Goal: Task Accomplishment & Management: Complete application form

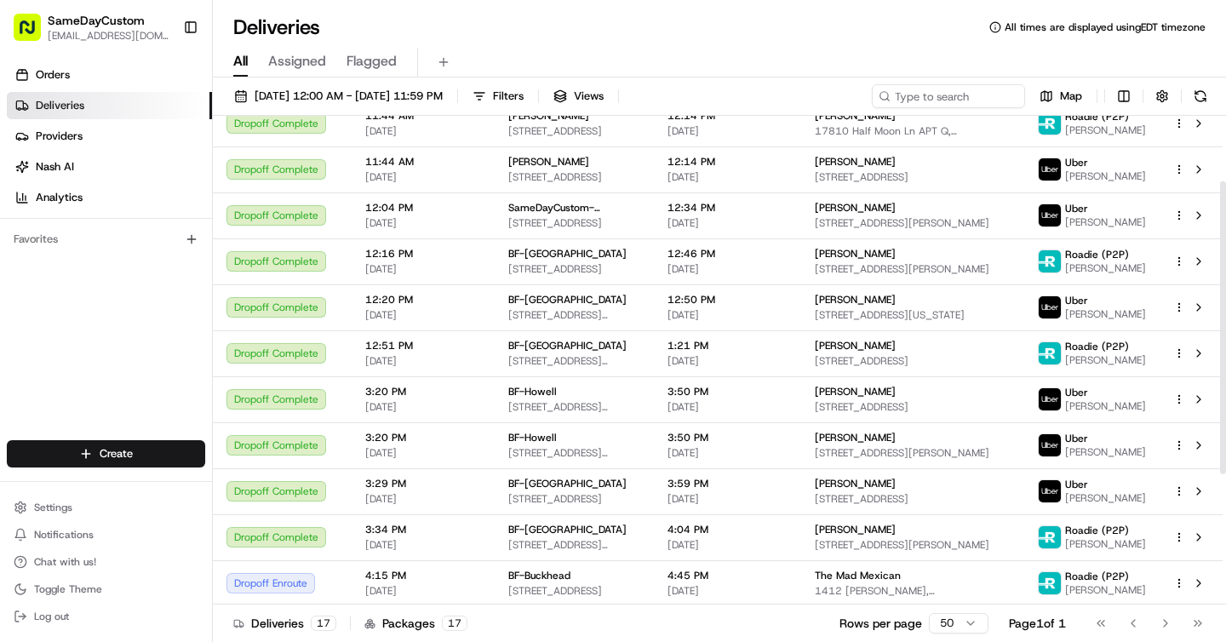
scroll to position [327, 0]
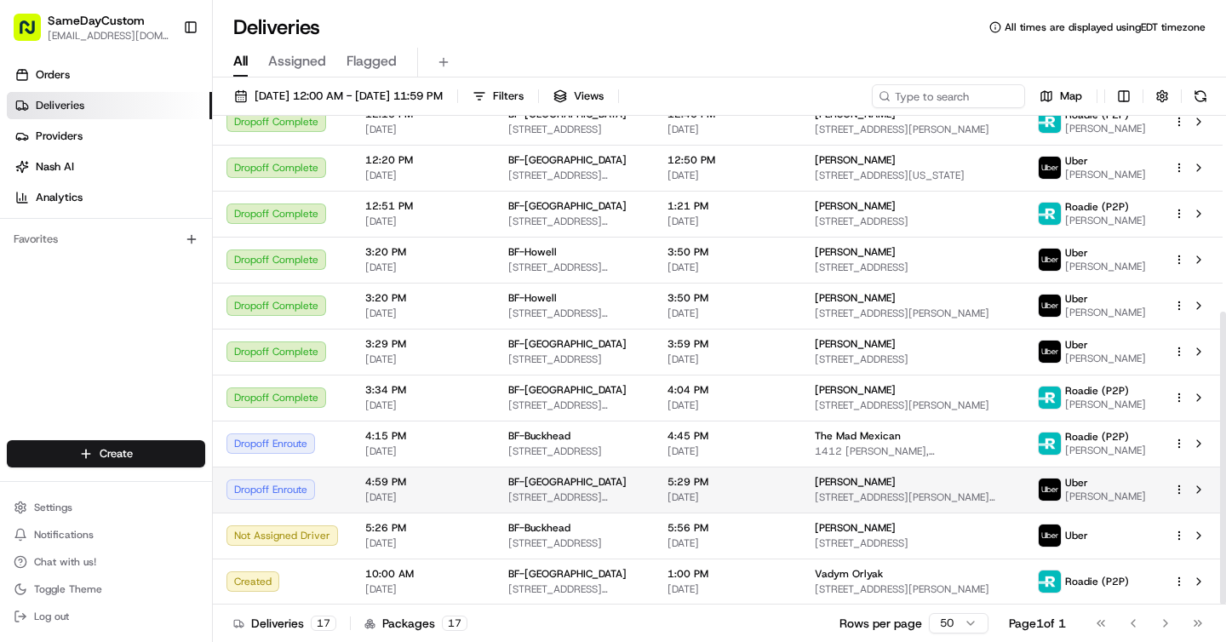
drag, startPoint x: 1222, startPoint y: 232, endPoint x: 1193, endPoint y: 469, distance: 238.5
click at [1220, 472] on div at bounding box center [1223, 458] width 6 height 293
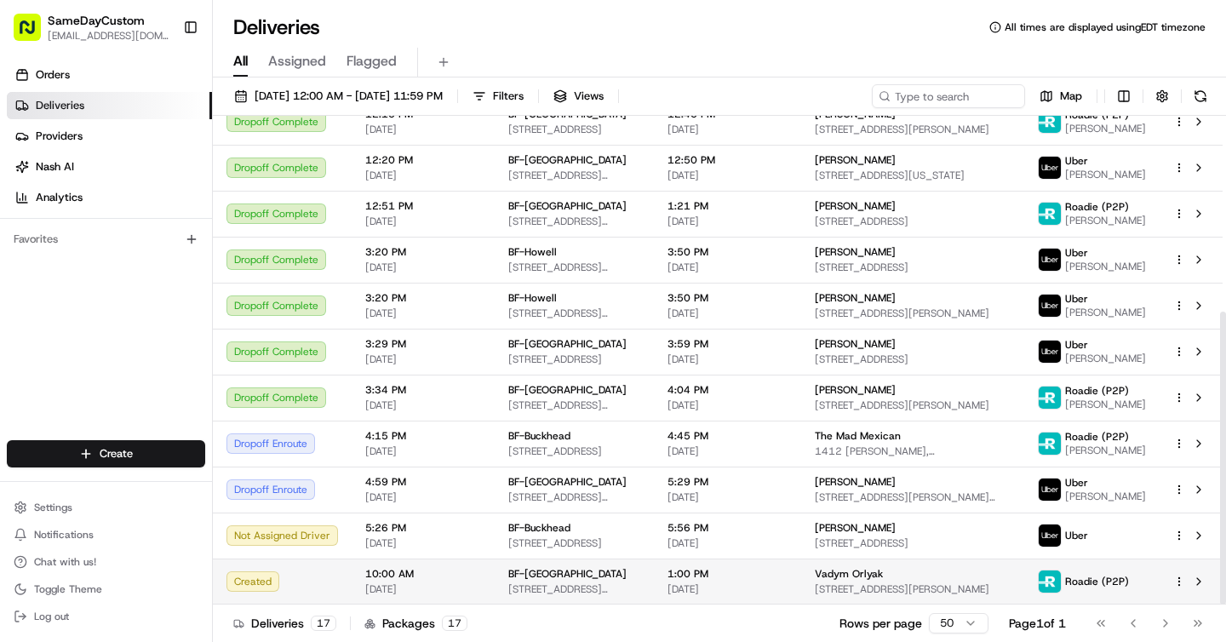
click at [725, 568] on span "1:00 PM" at bounding box center [728, 574] width 120 height 14
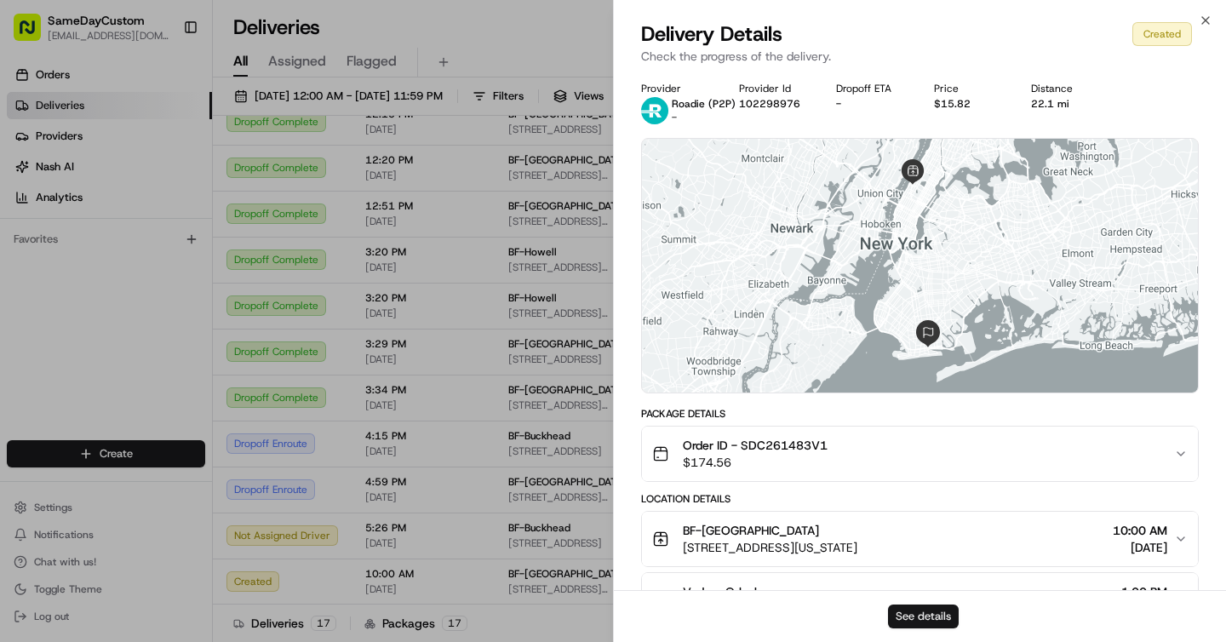
click at [917, 618] on button "See details" at bounding box center [923, 617] width 71 height 24
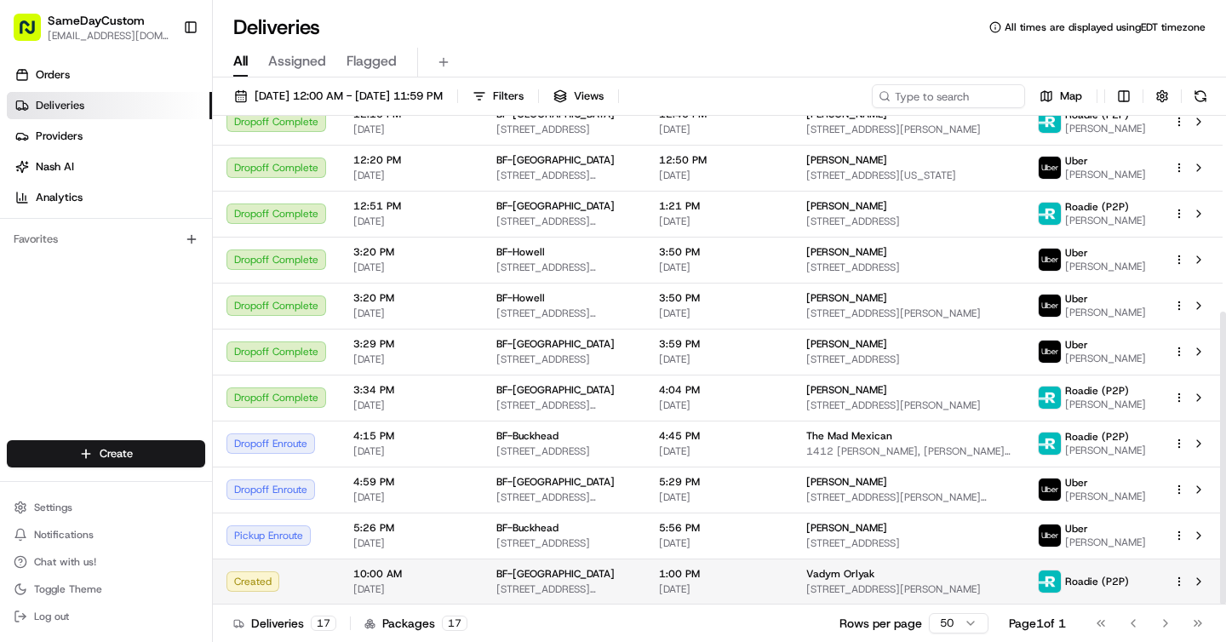
click at [618, 583] on span "2244 Broadway, New York, NY 10024, USA" at bounding box center [563, 589] width 135 height 14
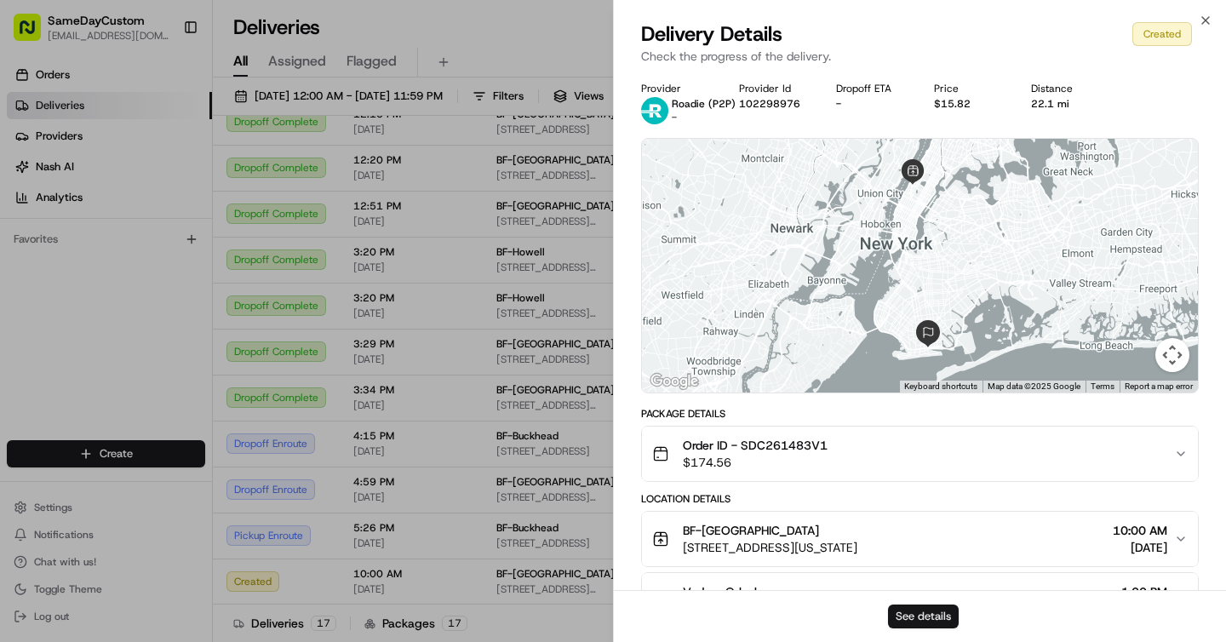
click at [935, 606] on button "See details" at bounding box center [923, 617] width 71 height 24
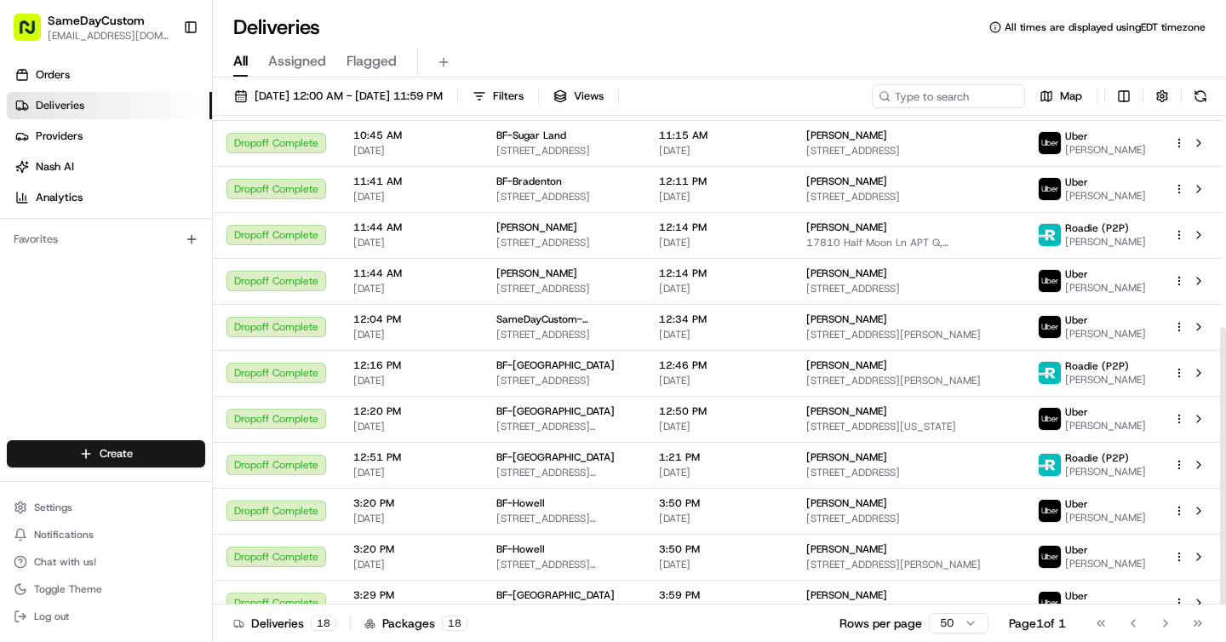
scroll to position [373, 0]
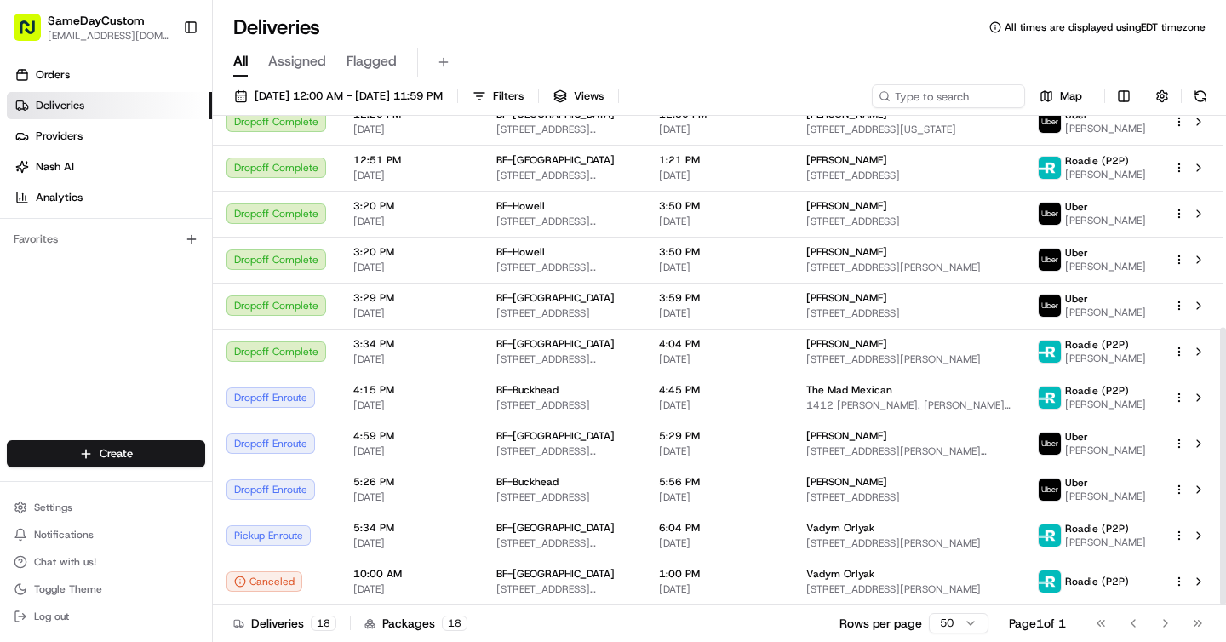
drag, startPoint x: 1219, startPoint y: 274, endPoint x: 1218, endPoint y: 606, distance: 332.1
click at [1220, 605] on div at bounding box center [1223, 466] width 6 height 278
click at [645, 519] on td "BF-Upper West Side 2244 Broadway, New York, NY 10024, USA" at bounding box center [564, 536] width 163 height 46
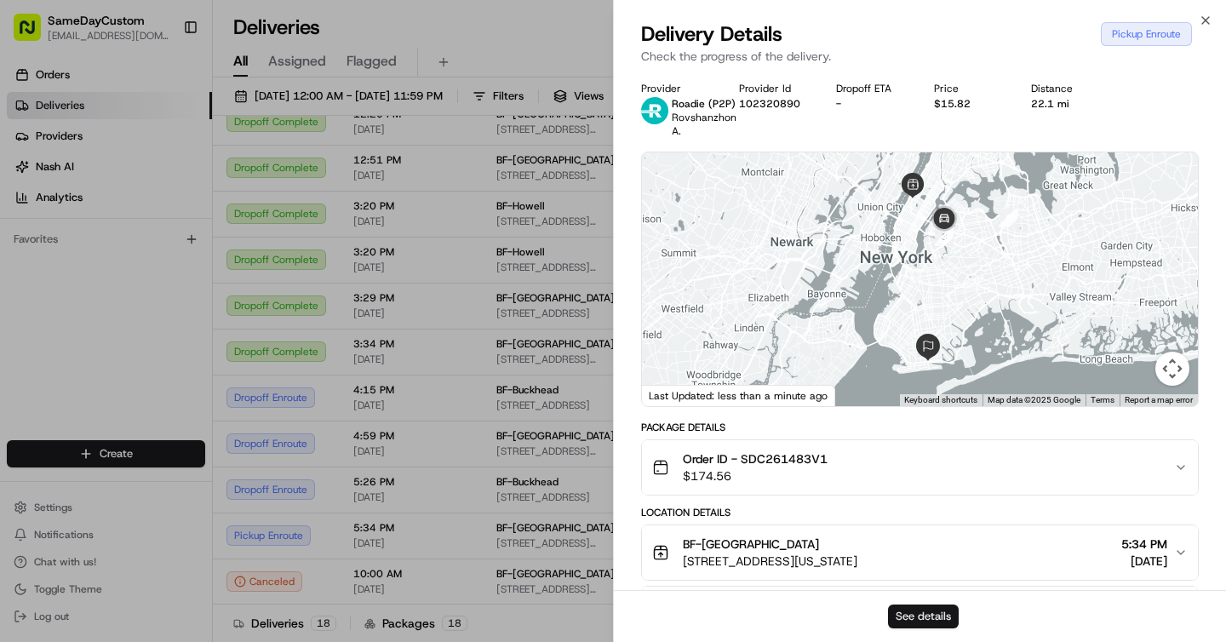
click at [933, 623] on button "See details" at bounding box center [923, 617] width 71 height 24
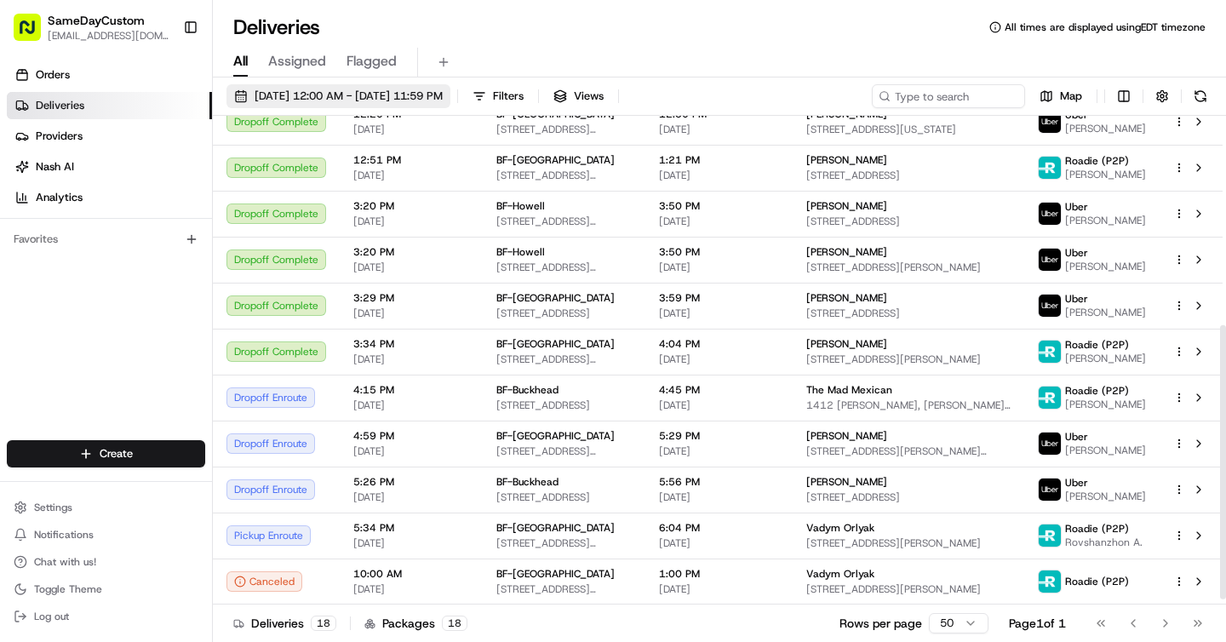
click at [440, 95] on span "08/22/2025 12:00 AM - 08/24/2025 11:59 PM" at bounding box center [349, 96] width 188 height 15
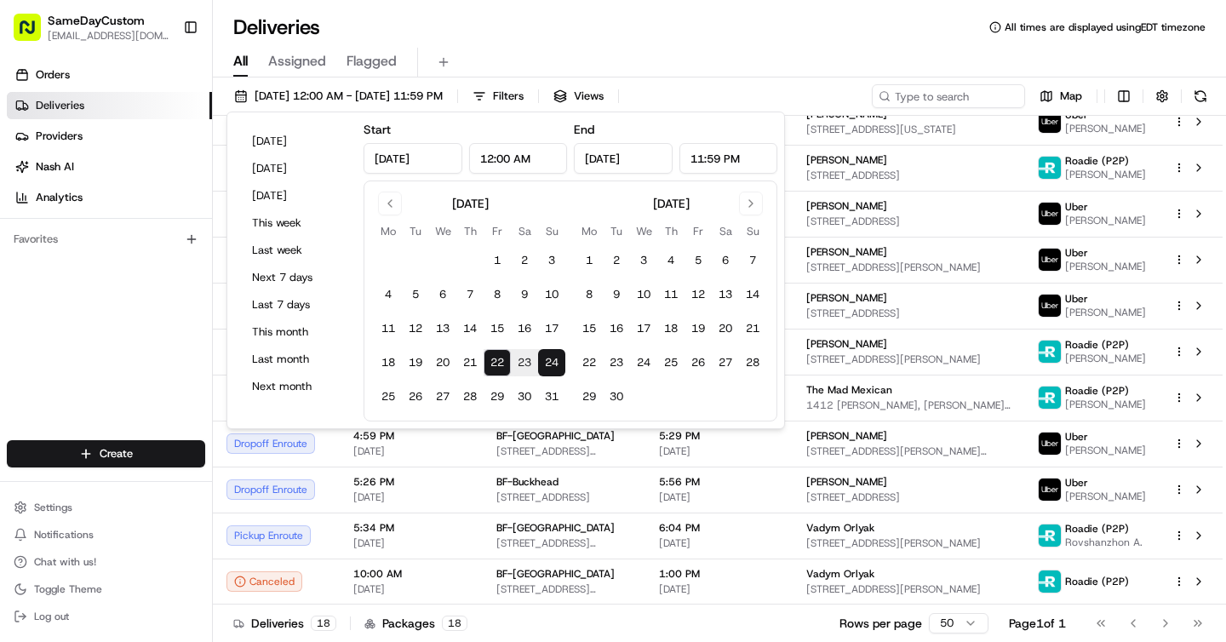
click at [721, 70] on div "All Assigned Flagged" at bounding box center [719, 63] width 1013 height 30
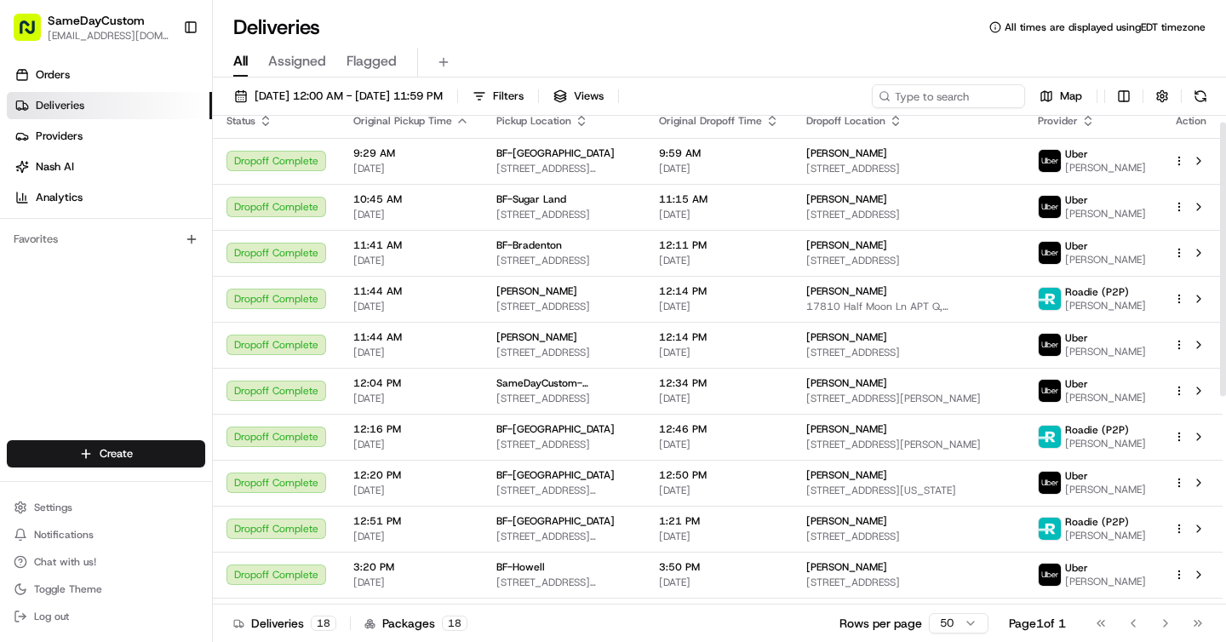
scroll to position [2, 0]
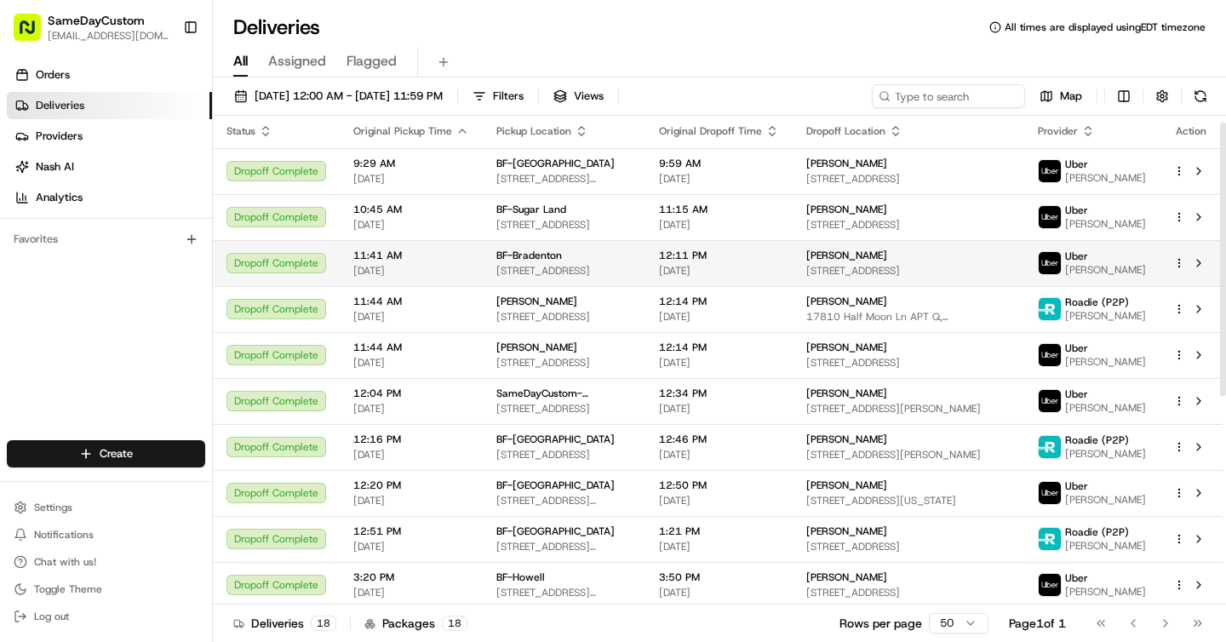
drag, startPoint x: 1222, startPoint y: 501, endPoint x: 1214, endPoint y: 284, distance: 216.4
click at [1220, 284] on div at bounding box center [1223, 260] width 6 height 274
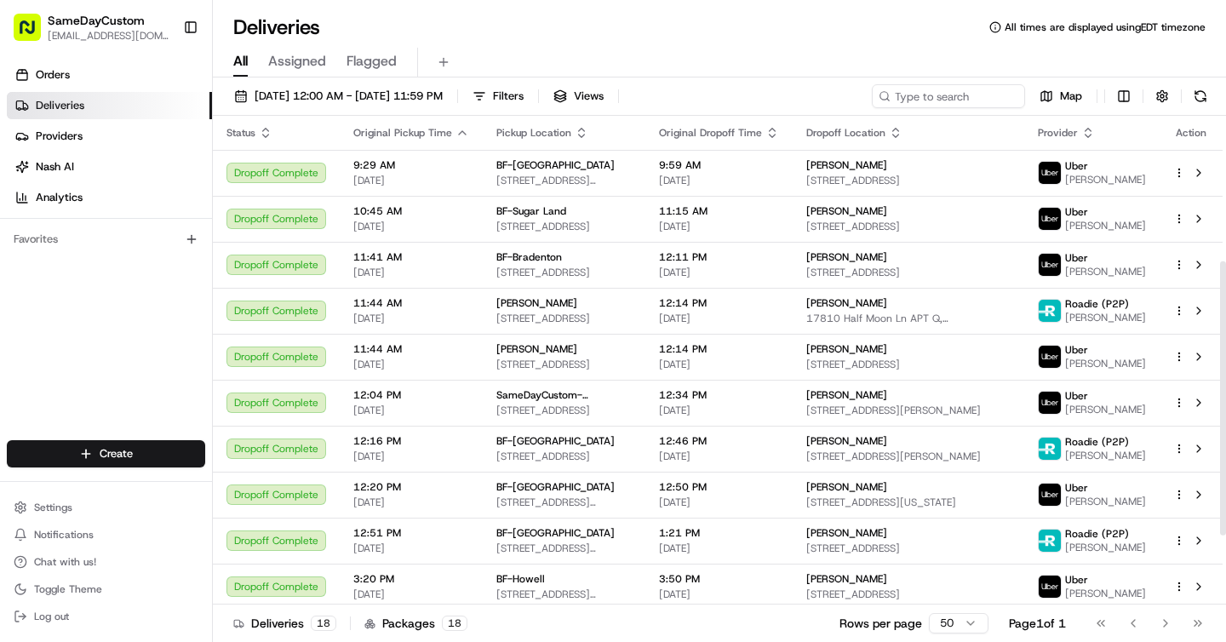
scroll to position [382, 0]
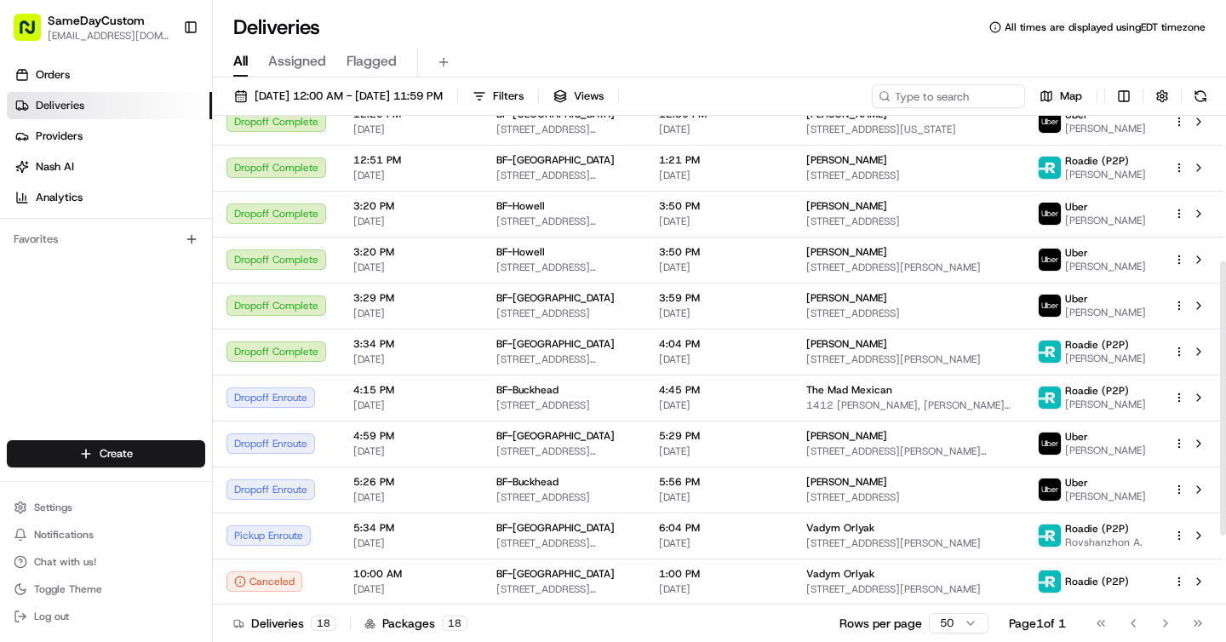
drag, startPoint x: 1219, startPoint y: 295, endPoint x: 1225, endPoint y: 631, distance: 335.5
click at [1225, 605] on div at bounding box center [1222, 360] width 7 height 489
click at [396, 95] on span "08/22/2025 12:00 AM - 08/24/2025 11:59 PM" at bounding box center [349, 96] width 188 height 15
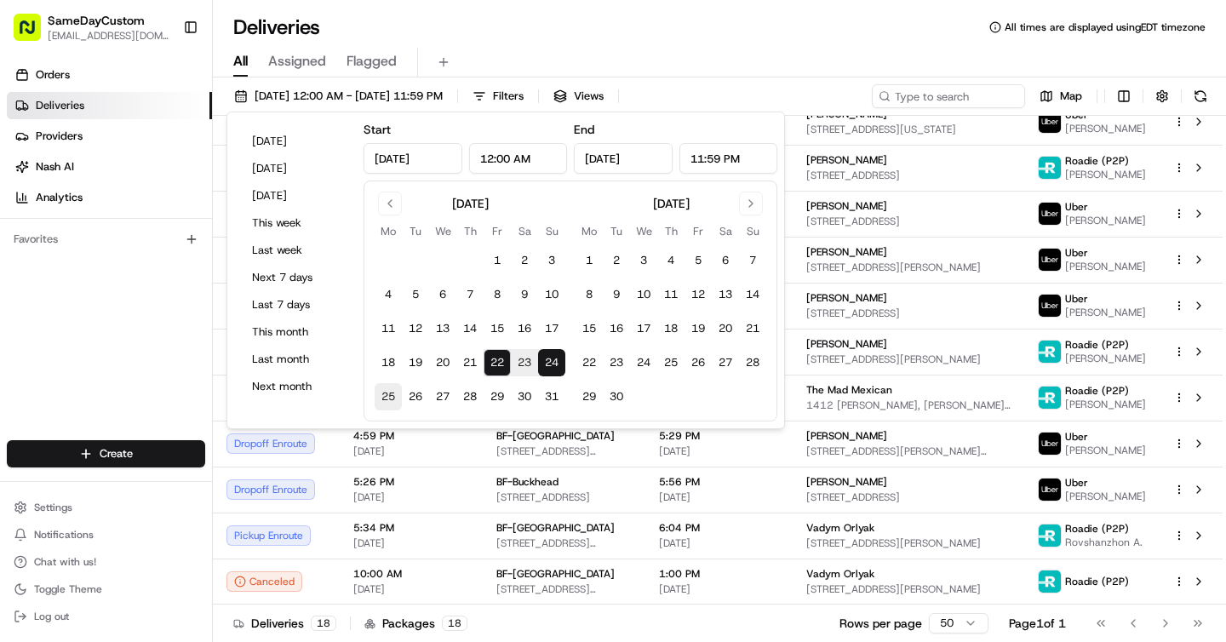
click at [388, 389] on button "25" at bounding box center [388, 396] width 27 height 27
type input "Aug 25, 2025"
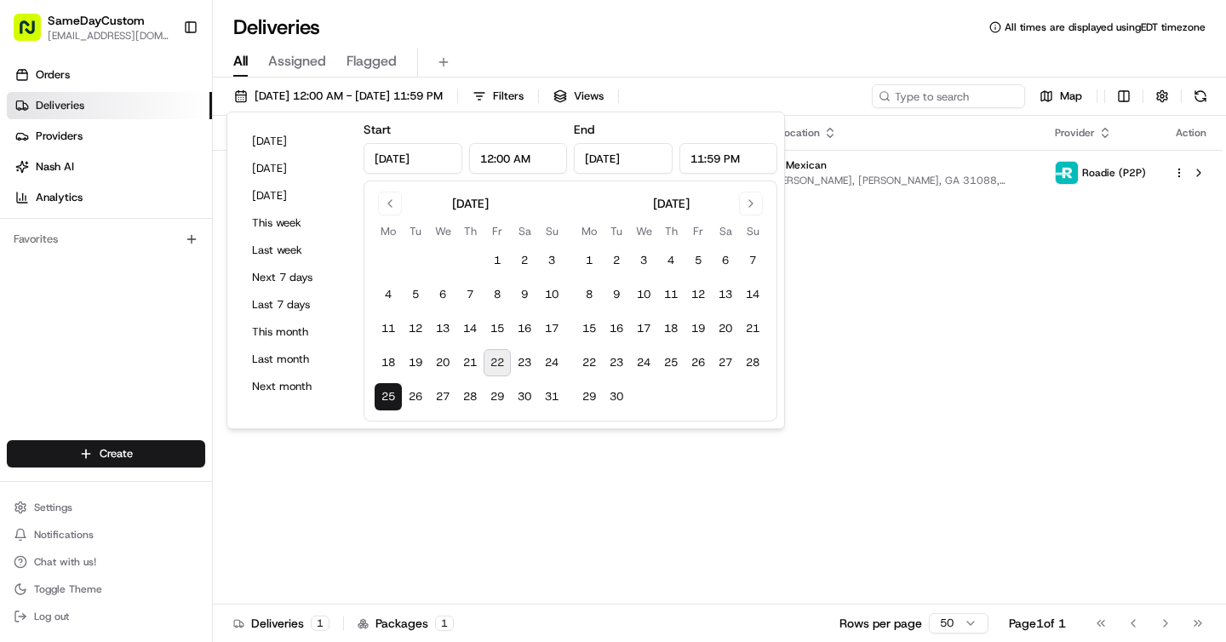
click at [742, 47] on div "All Assigned Flagged" at bounding box center [719, 59] width 1013 height 37
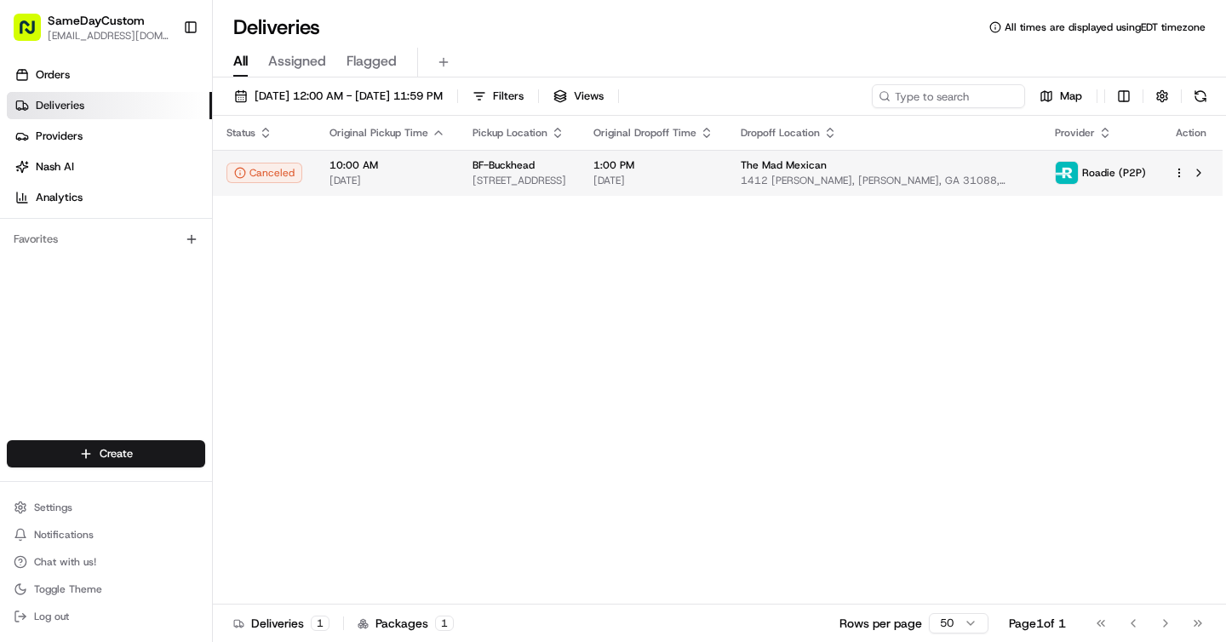
click at [690, 186] on td "1:00 PM 08/25/2025" at bounding box center [653, 173] width 147 height 46
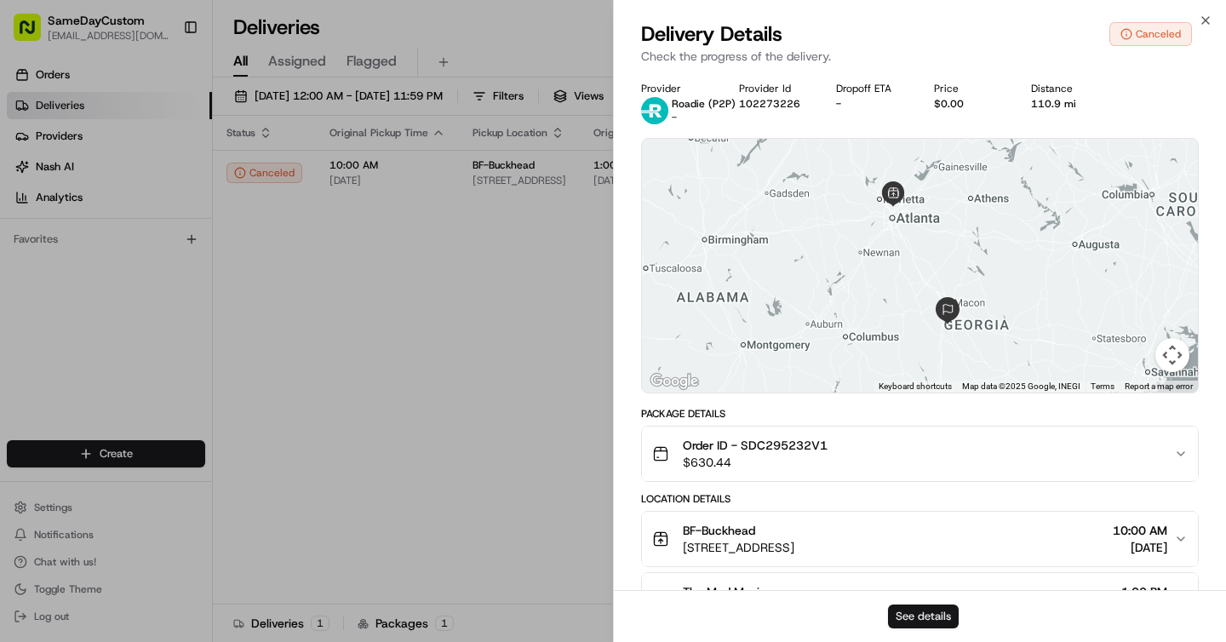
click at [916, 608] on button "See details" at bounding box center [923, 617] width 71 height 24
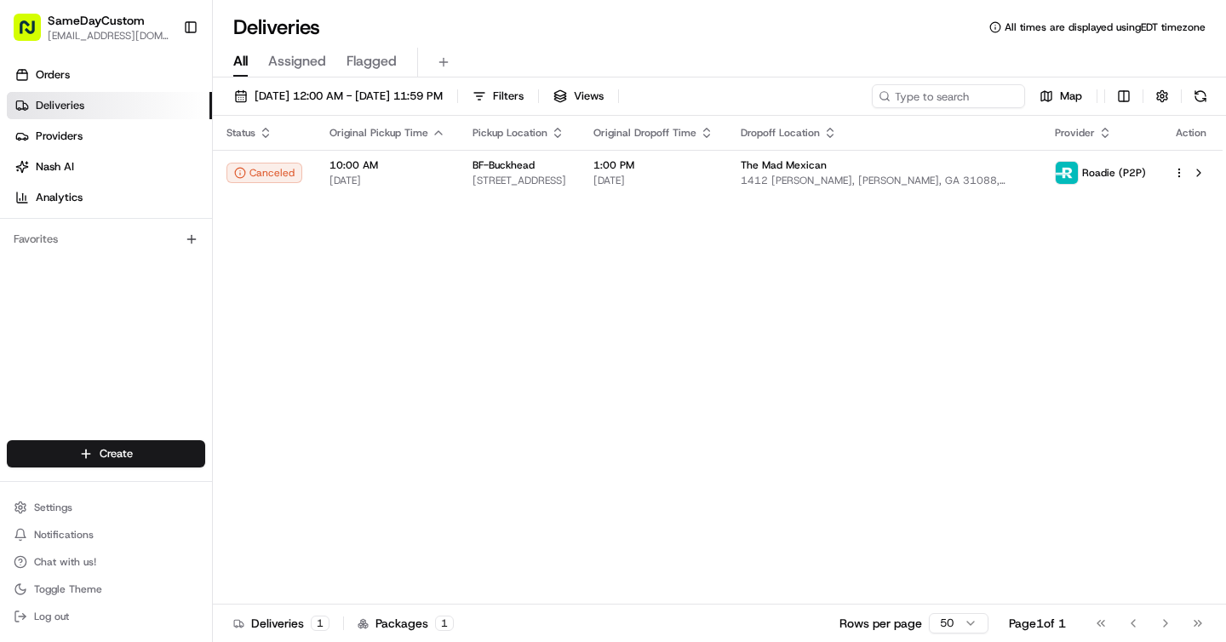
click at [236, 57] on span "All" at bounding box center [240, 61] width 14 height 20
click at [378, 98] on span "08/25/2025 12:00 AM - 08/25/2025 11:59 PM" at bounding box center [349, 96] width 188 height 15
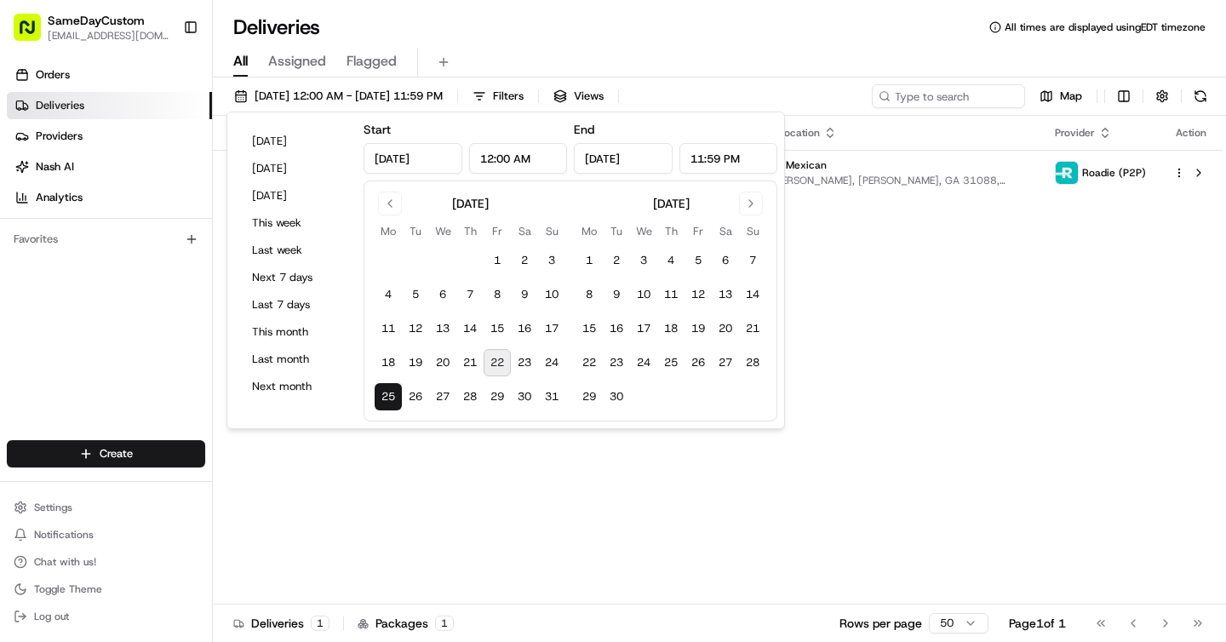
click at [496, 363] on button "22" at bounding box center [497, 362] width 27 height 27
type input "Aug 22, 2025"
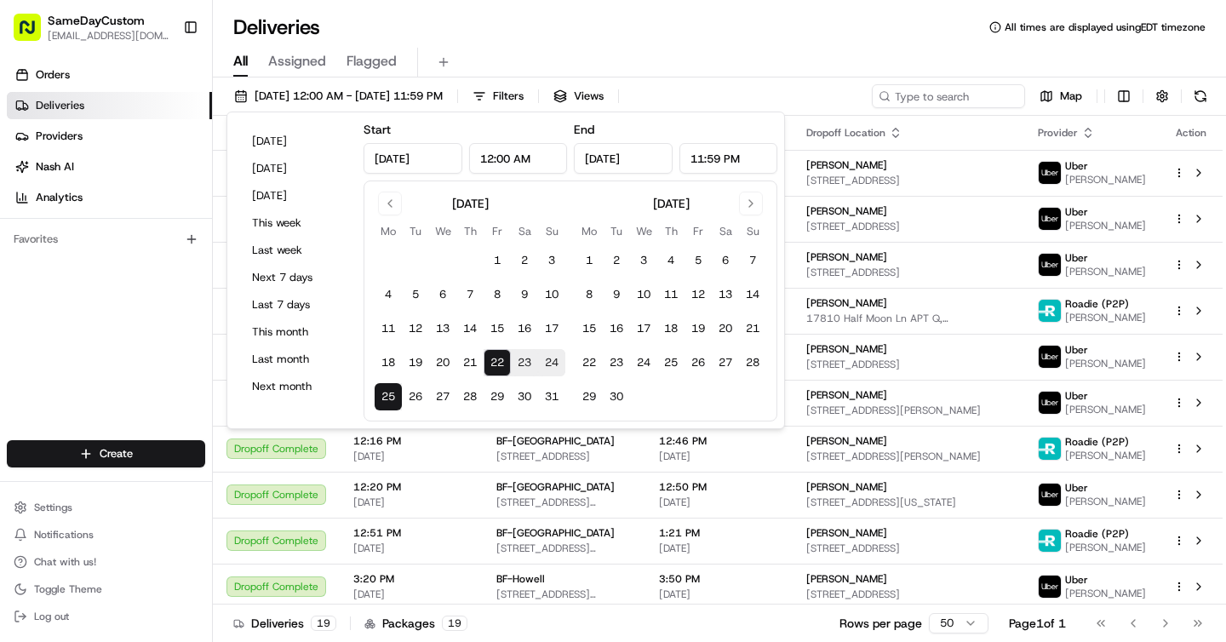
click at [793, 77] on div "All Assigned Flagged" at bounding box center [719, 63] width 1013 height 30
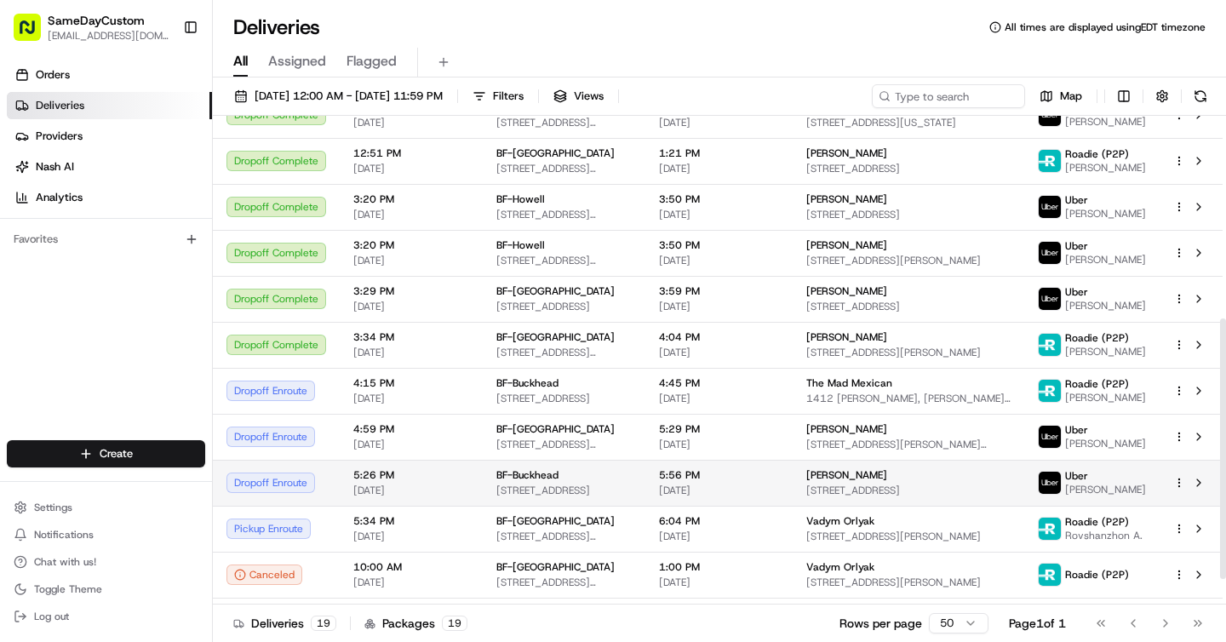
scroll to position [380, 0]
drag, startPoint x: 1220, startPoint y: 264, endPoint x: 1213, endPoint y: 465, distance: 201.1
click at [1220, 466] on div at bounding box center [1223, 448] width 6 height 261
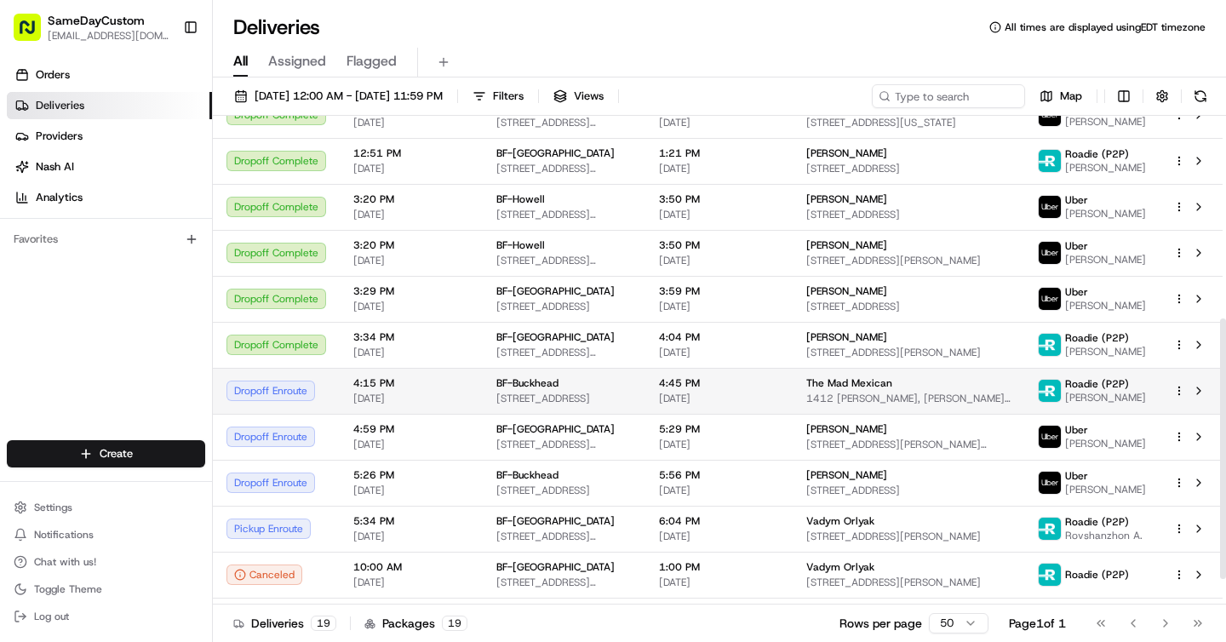
click at [632, 392] on span "4279 Roswell Rd NE #203, Atlanta, GA 30342, USA" at bounding box center [563, 399] width 135 height 14
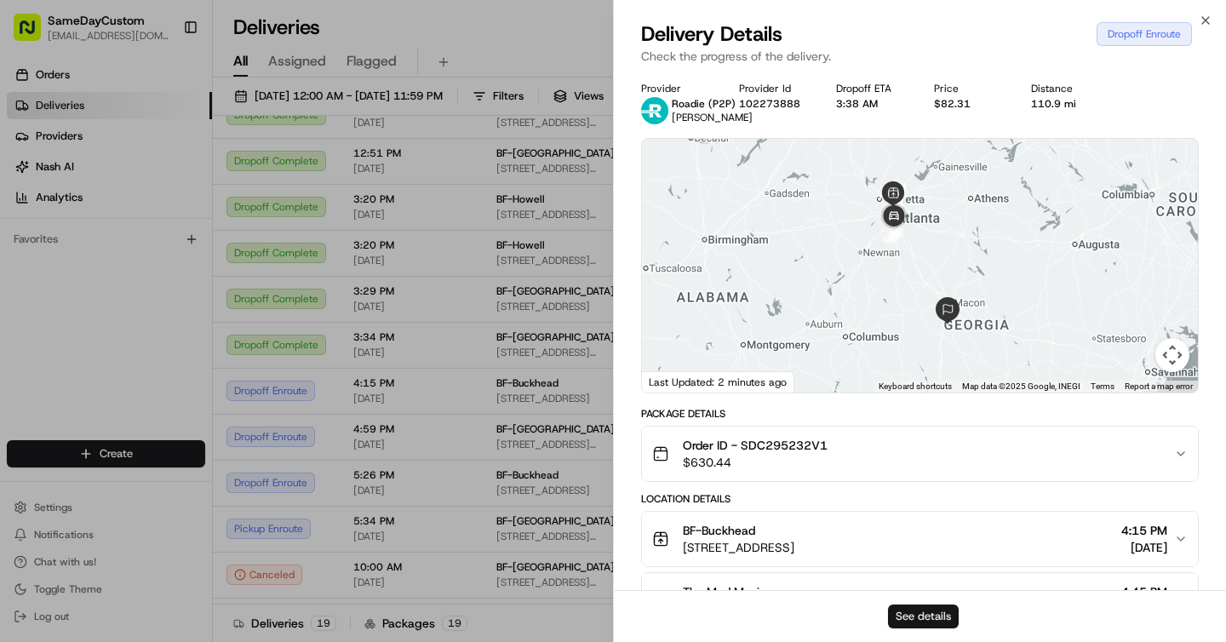
click at [925, 623] on button "See details" at bounding box center [923, 617] width 71 height 24
click at [909, 611] on button "See details" at bounding box center [923, 617] width 71 height 24
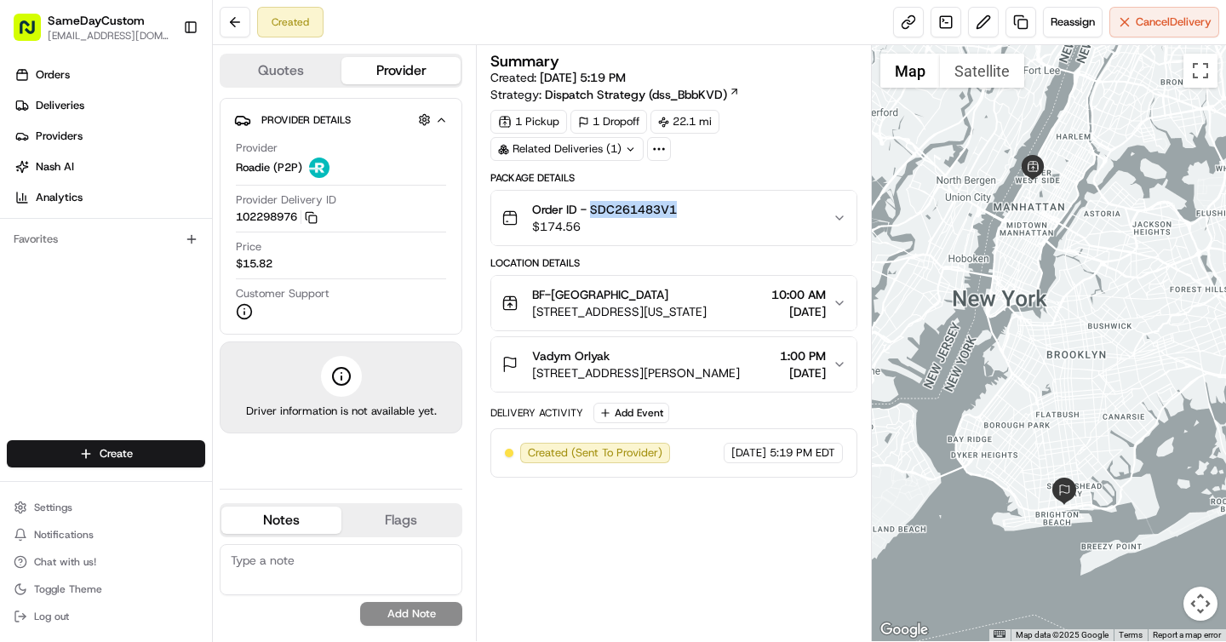
drag, startPoint x: 592, startPoint y: 209, endPoint x: 812, endPoint y: 213, distance: 220.6
click at [813, 214] on div "Order ID - SDC261483V1 $174.56" at bounding box center [667, 218] width 330 height 34
copy span "SDC261483V1"
click at [1023, 37] on div "Created Reassign Cancel Delivery" at bounding box center [719, 22] width 1013 height 45
click at [1020, 27] on link at bounding box center [1021, 22] width 31 height 31
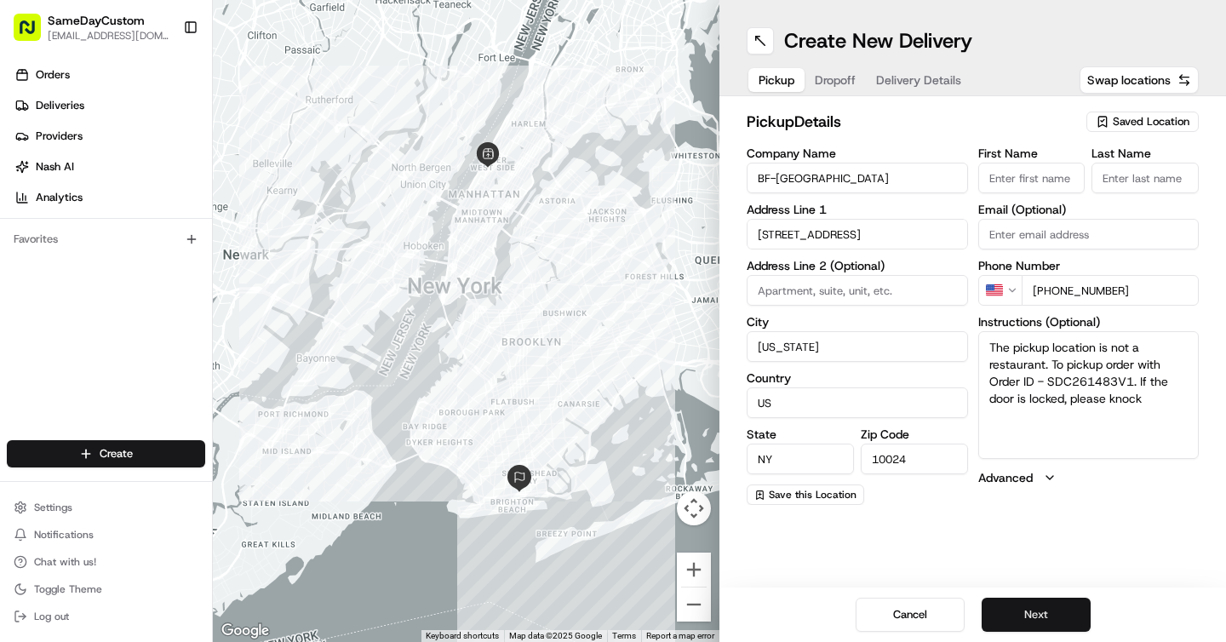
click at [1014, 606] on button "Next" at bounding box center [1036, 615] width 109 height 34
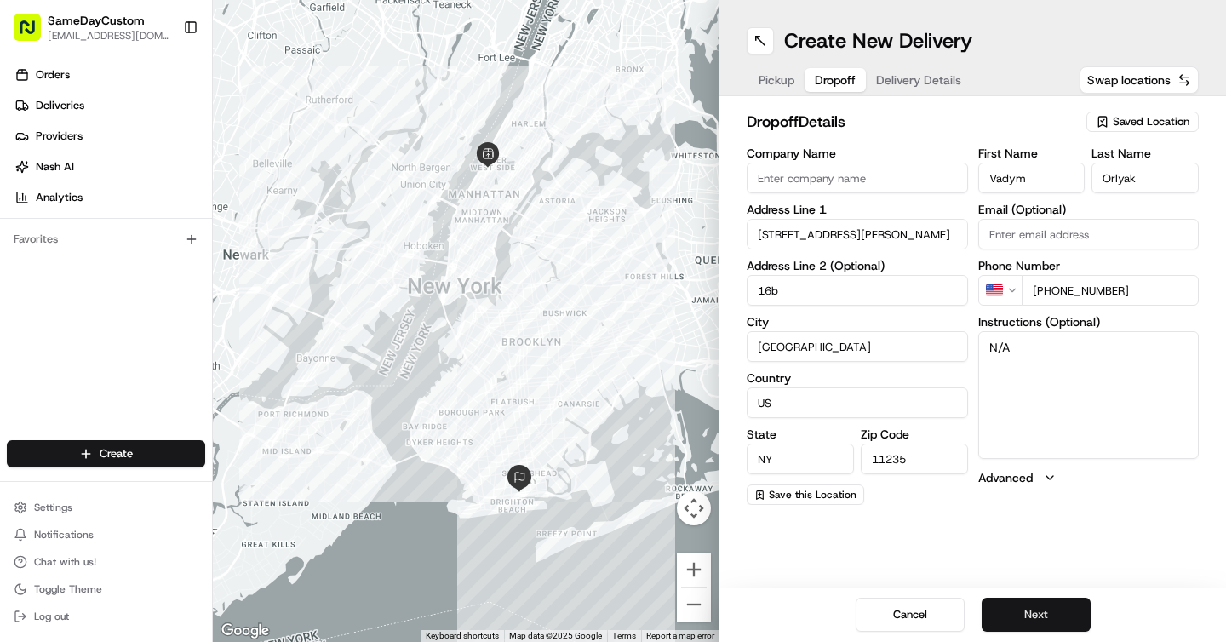
click at [1013, 616] on button "Next" at bounding box center [1036, 615] width 109 height 34
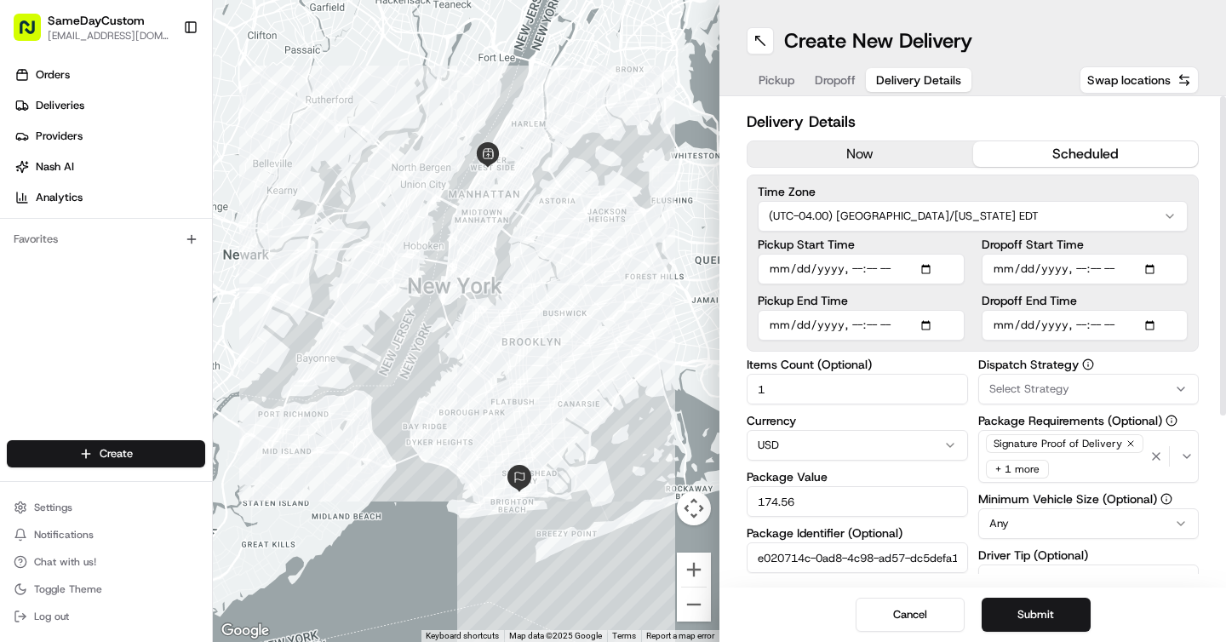
click at [935, 155] on button "now" at bounding box center [861, 154] width 226 height 26
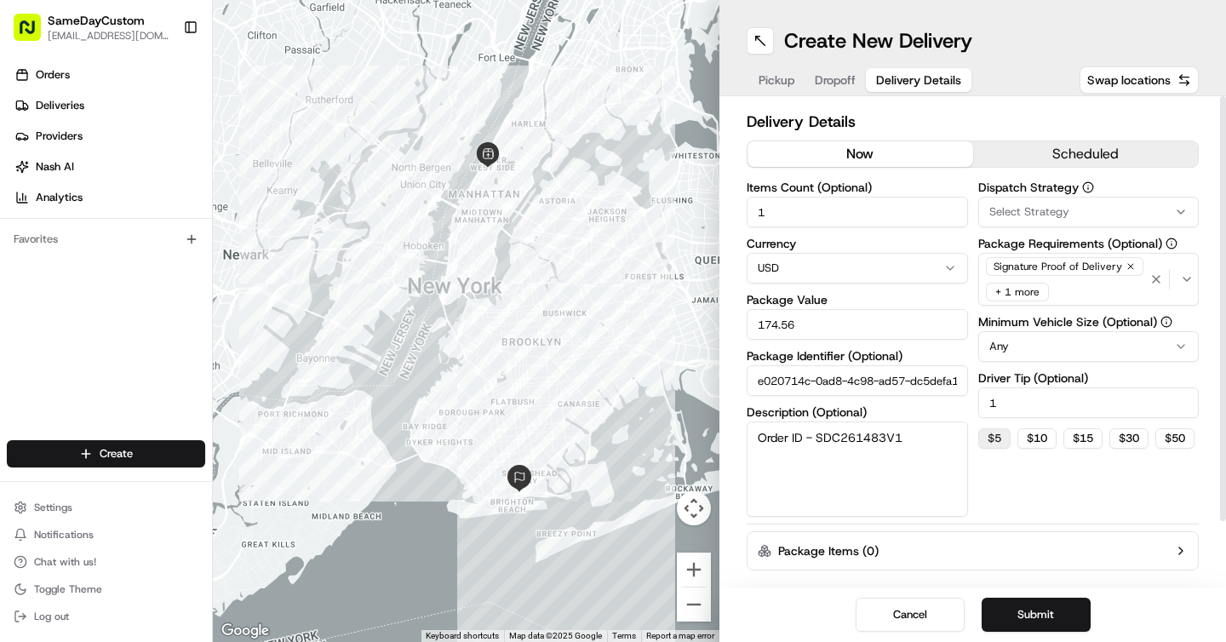
click at [1000, 437] on button "$ 5" at bounding box center [994, 438] width 32 height 20
type input "5"
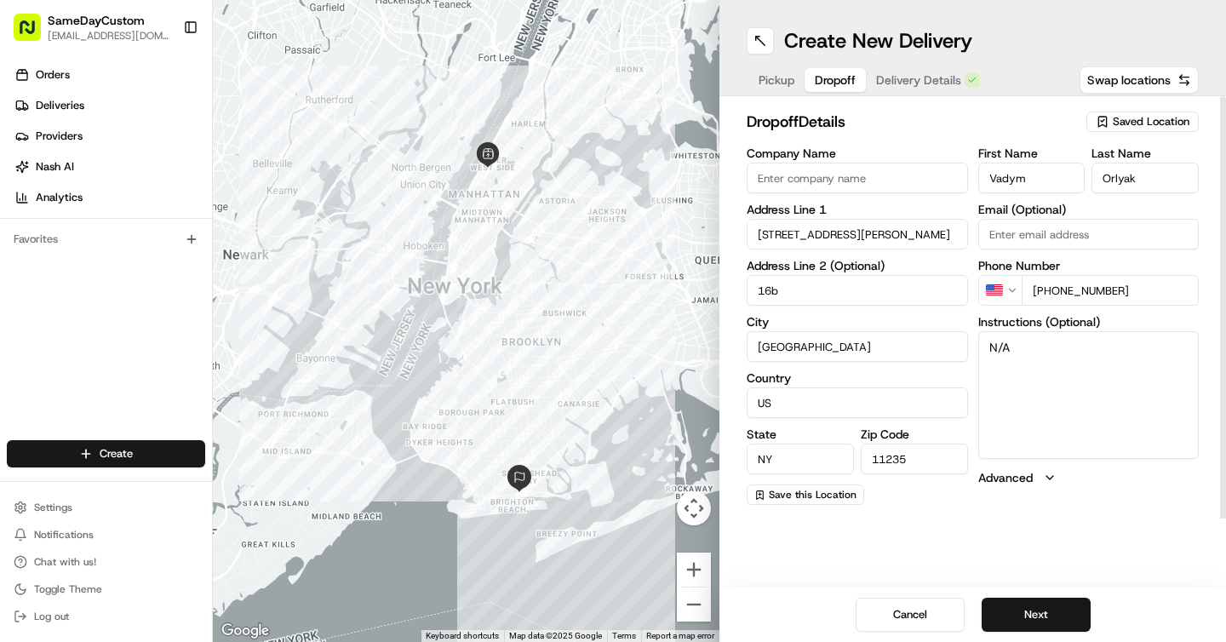
click at [822, 87] on span "Dropoff" at bounding box center [835, 80] width 41 height 17
click at [1040, 360] on textarea "N/A" at bounding box center [1088, 395] width 221 height 128
type textarea "N"
drag, startPoint x: 1138, startPoint y: 291, endPoint x: 1022, endPoint y: 290, distance: 115.8
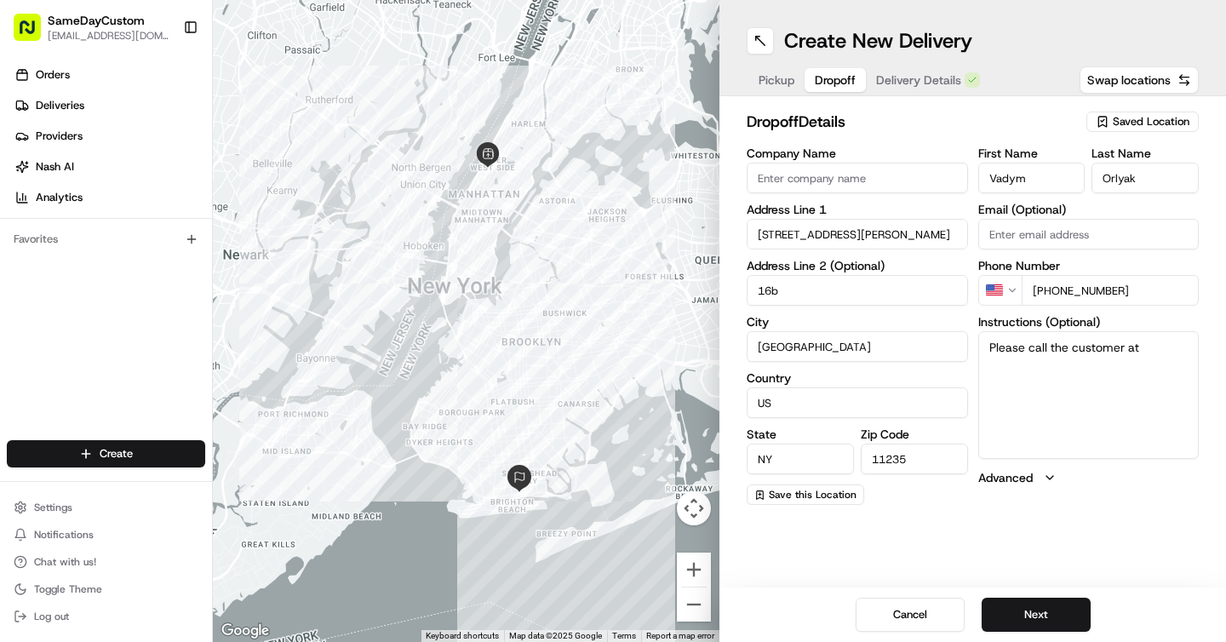
click at [1022, 290] on input "+1 718 772 2177" at bounding box center [1111, 290] width 178 height 31
click at [1170, 340] on textarea "Please call the customer at" at bounding box center [1088, 395] width 221 height 128
paste textarea "+1 718 772 2177"
type textarea "Please call the customer at +1 718 772 2177 when you arrive the location. Thank…"
click at [1063, 605] on button "Next" at bounding box center [1036, 615] width 109 height 34
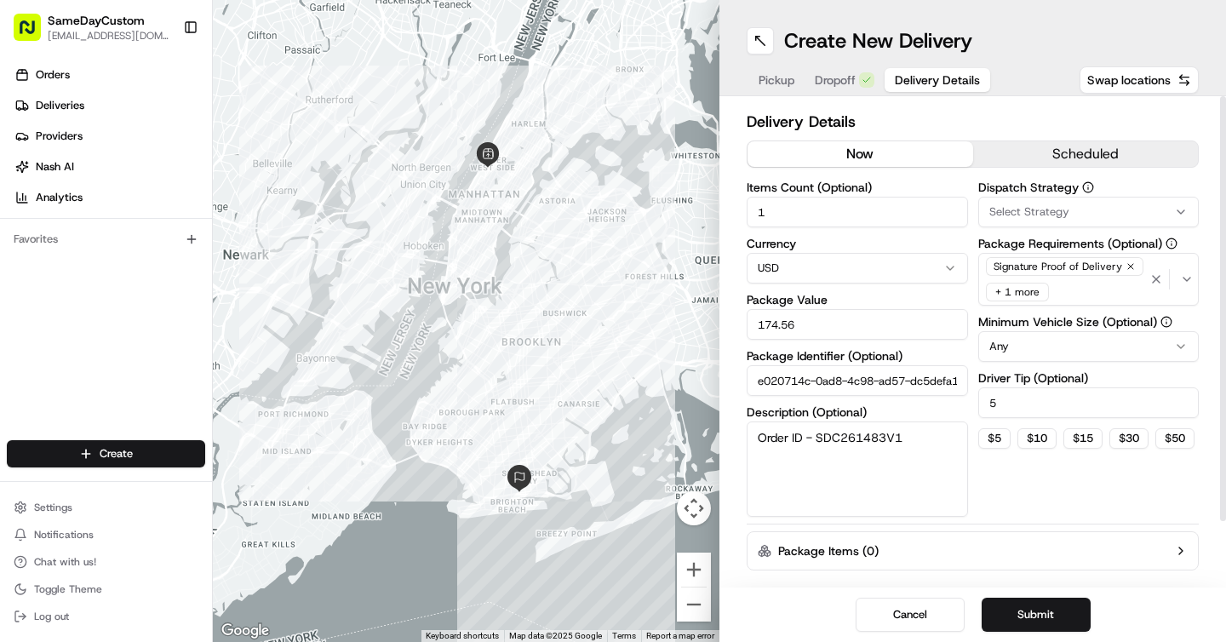
click at [1017, 615] on button "Submit" at bounding box center [1036, 615] width 109 height 34
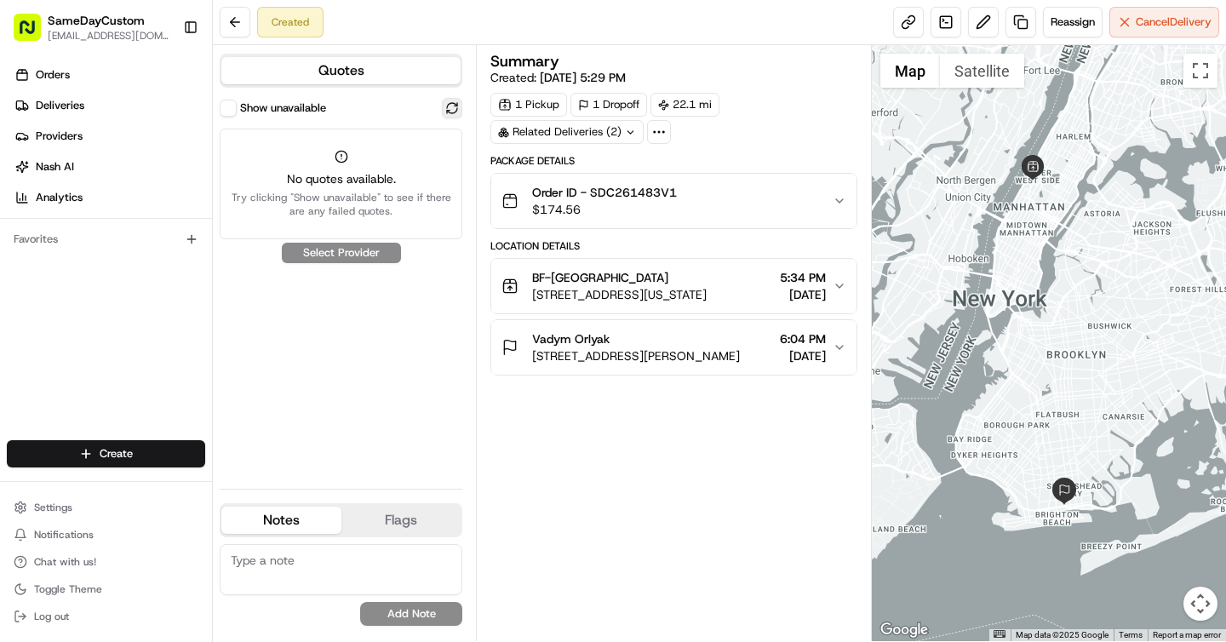
click at [454, 115] on button at bounding box center [452, 108] width 20 height 20
click at [450, 105] on button at bounding box center [452, 108] width 20 height 20
click at [450, 113] on button at bounding box center [452, 108] width 20 height 20
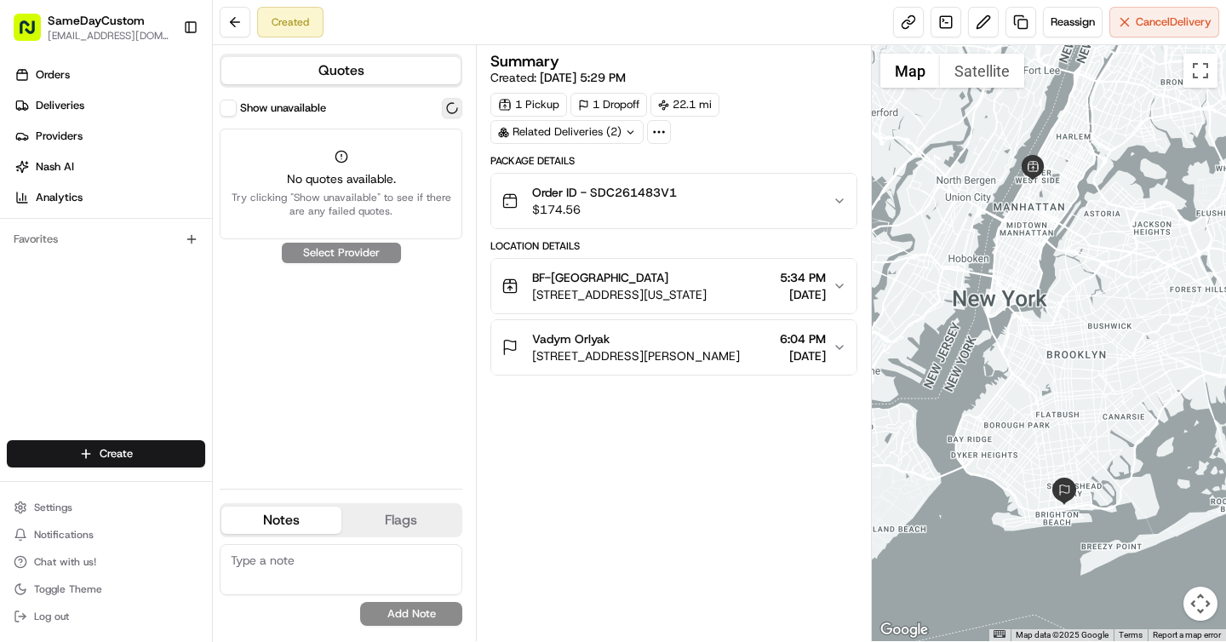
click at [450, 113] on button at bounding box center [452, 108] width 20 height 20
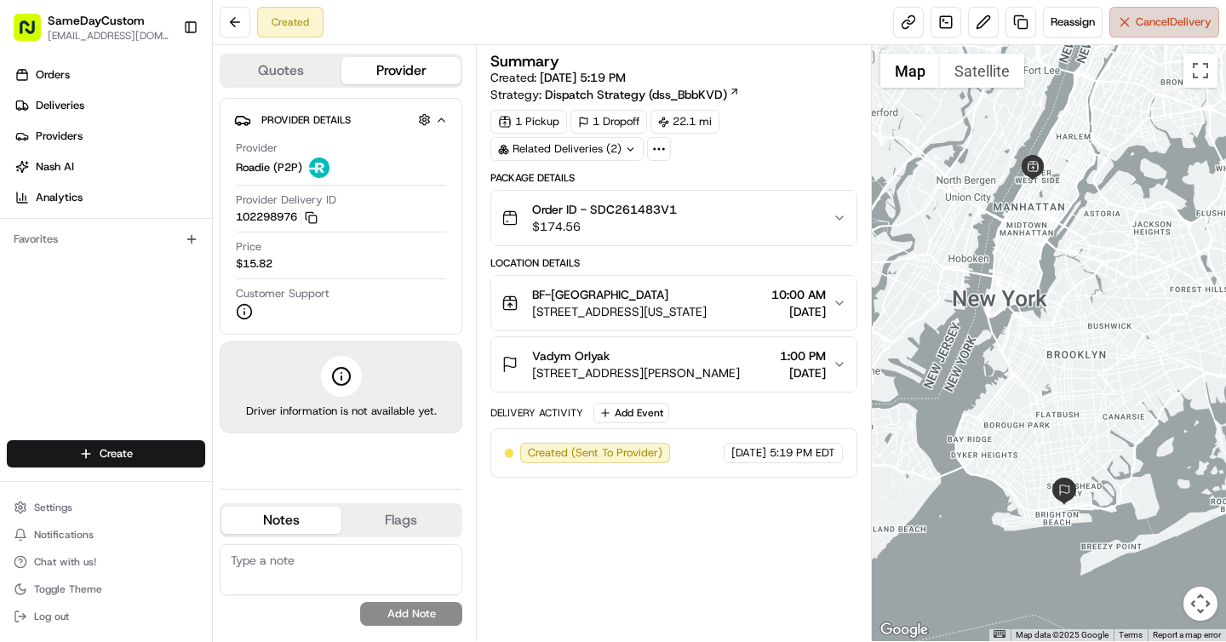
click at [1170, 29] on span "Cancel Delivery" at bounding box center [1174, 21] width 76 height 15
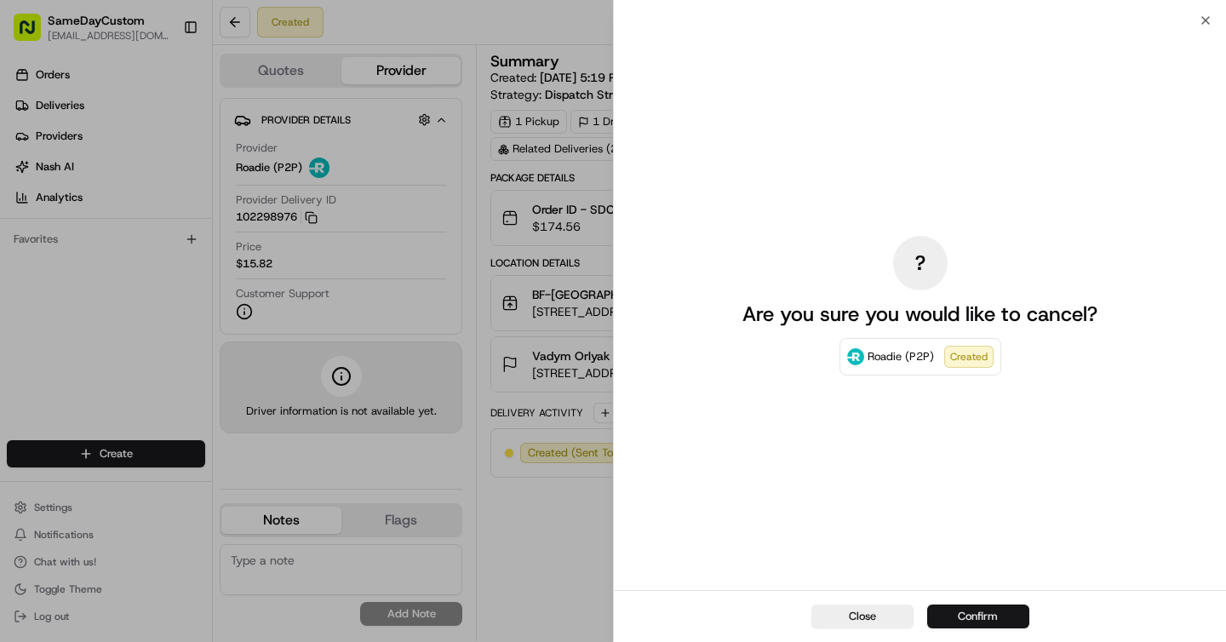
click at [952, 614] on button "Confirm" at bounding box center [978, 617] width 102 height 24
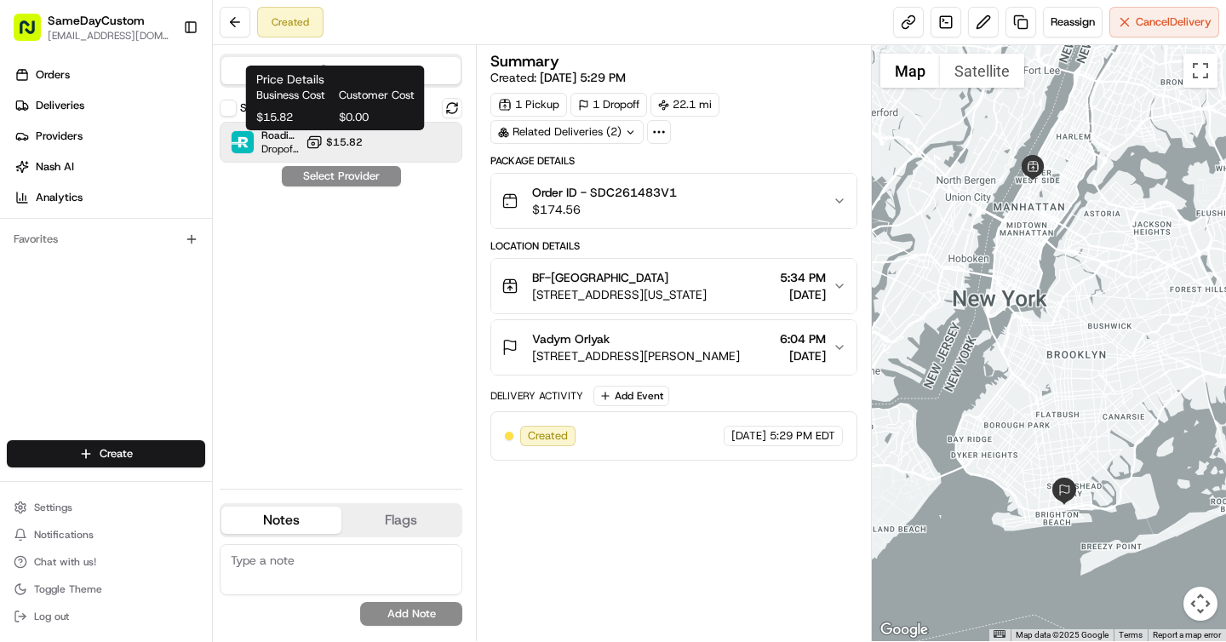
click at [345, 149] on button "$15.82" at bounding box center [334, 142] width 57 height 17
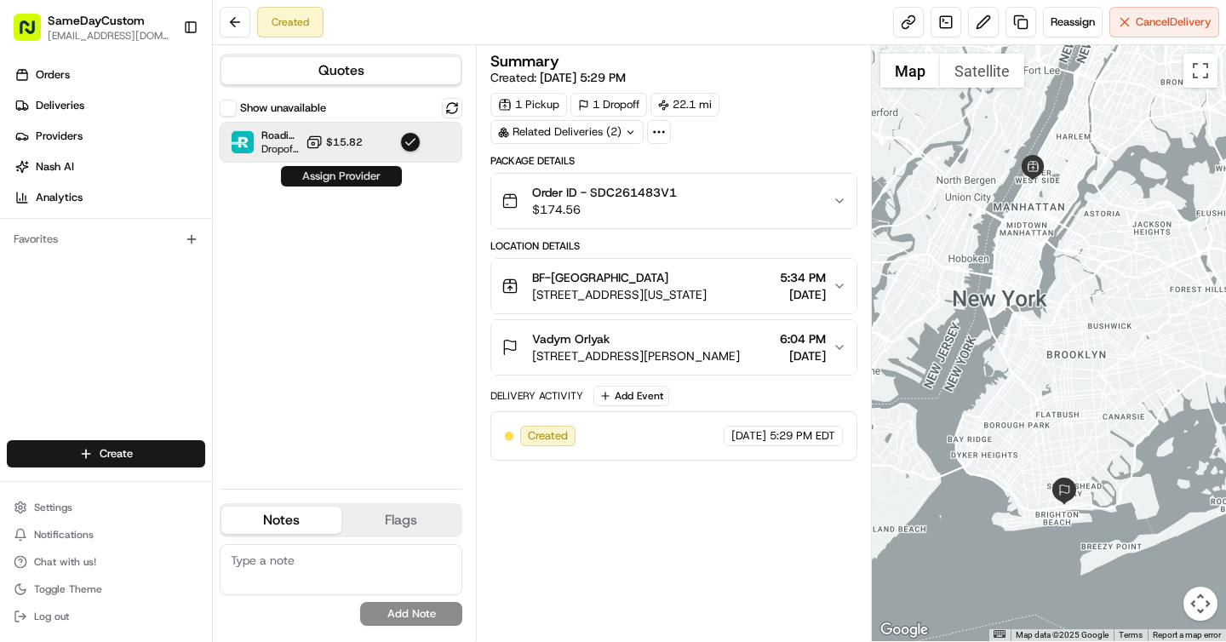
click at [358, 177] on button "Assign Provider" at bounding box center [341, 176] width 121 height 20
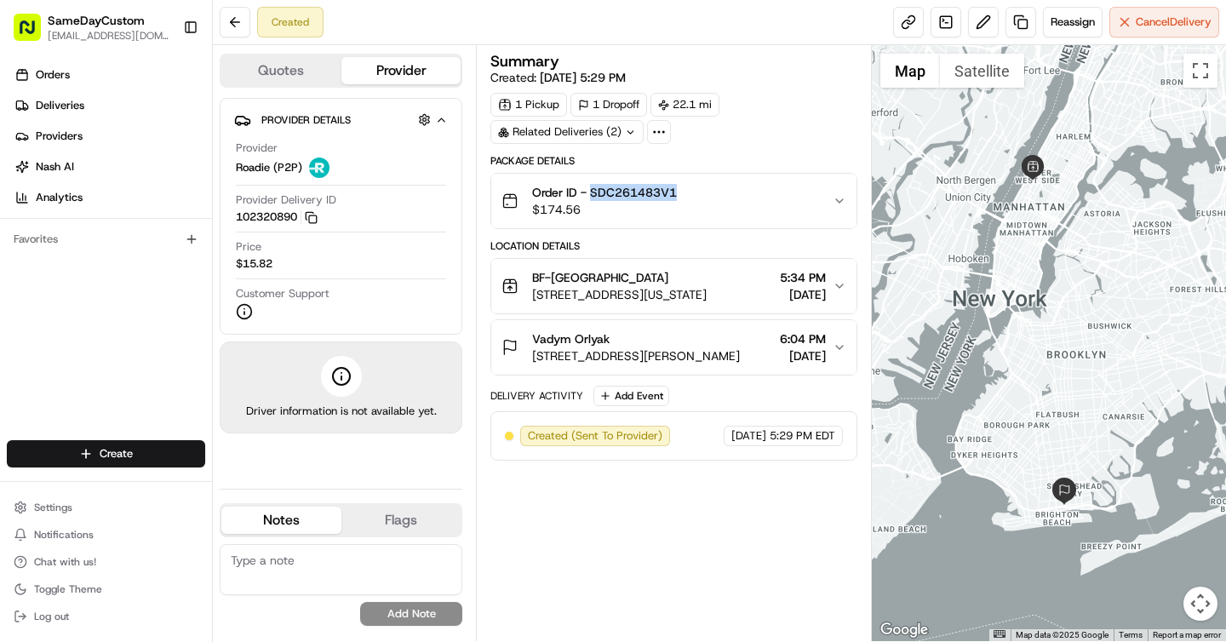
drag, startPoint x: 593, startPoint y: 196, endPoint x: 725, endPoint y: 194, distance: 132.8
click at [725, 195] on div "Order ID - SDC261483V1 $174.56" at bounding box center [667, 201] width 330 height 34
copy span "SDC261483V1"
click at [977, 26] on button at bounding box center [983, 22] width 31 height 31
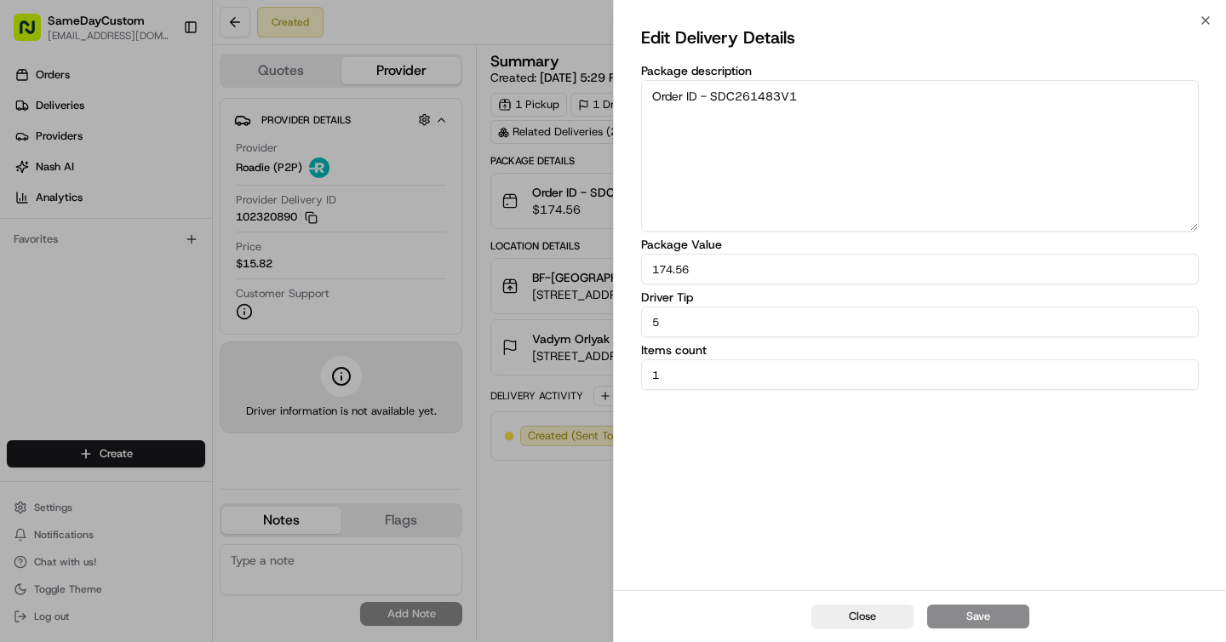
click at [749, 312] on input "5" at bounding box center [920, 322] width 558 height 31
type input "10"
click at [958, 613] on button "Save" at bounding box center [978, 617] width 102 height 24
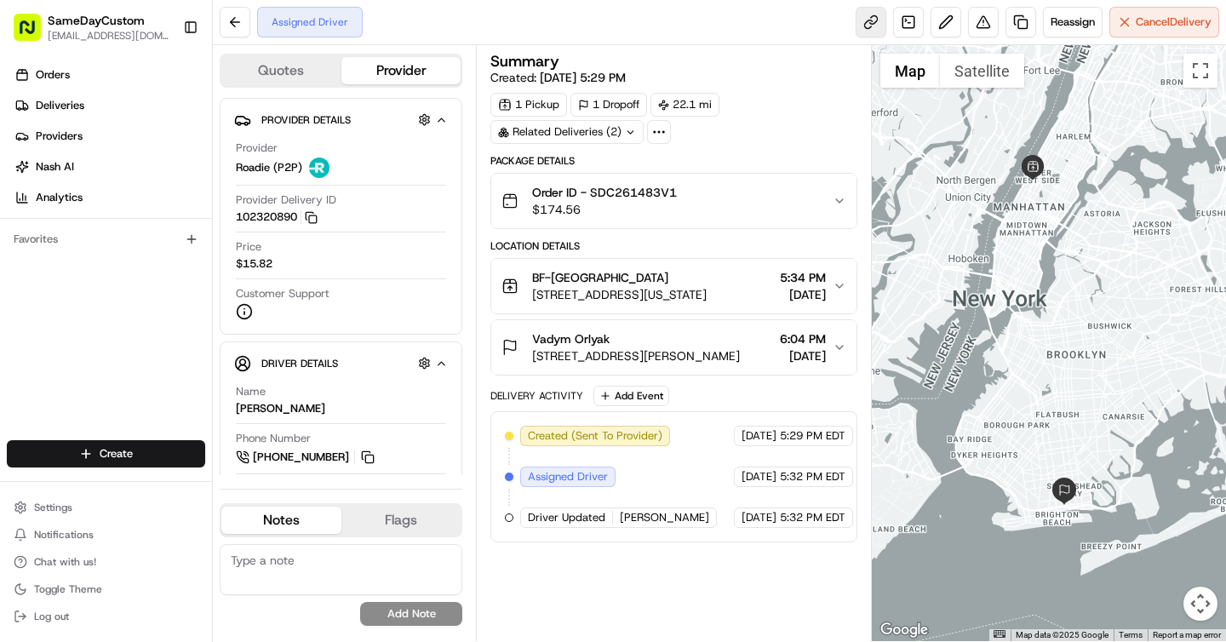
click at [867, 33] on link at bounding box center [871, 22] width 31 height 31
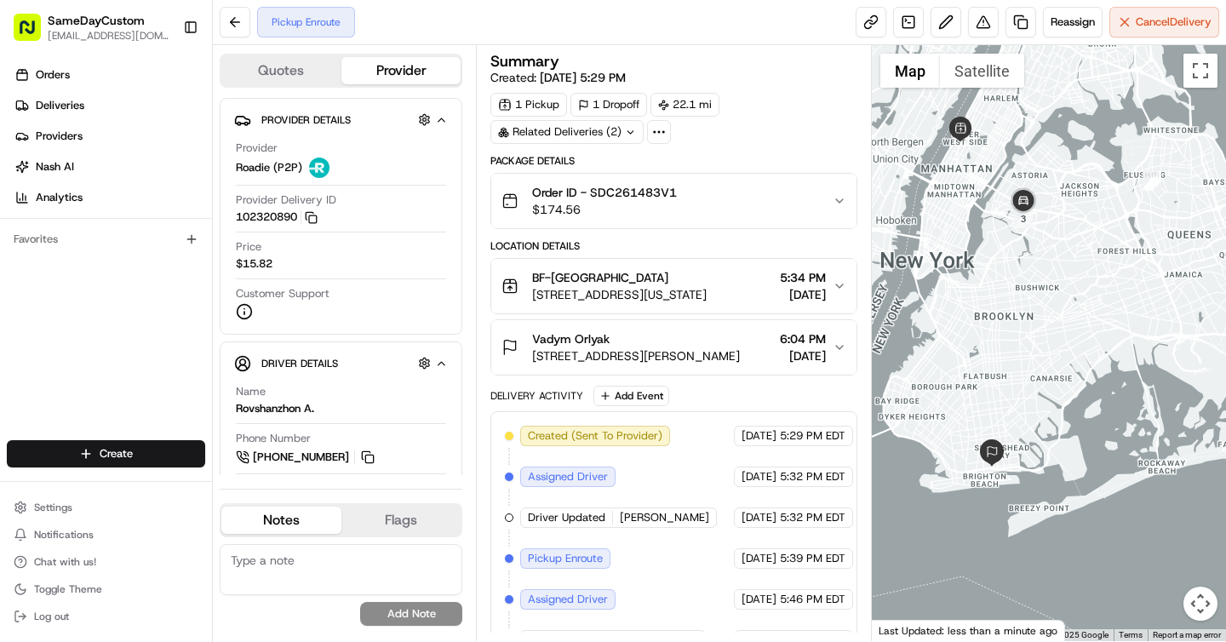
drag, startPoint x: 1040, startPoint y: 332, endPoint x: 966, endPoint y: 289, distance: 85.4
click at [966, 291] on div at bounding box center [1049, 343] width 355 height 596
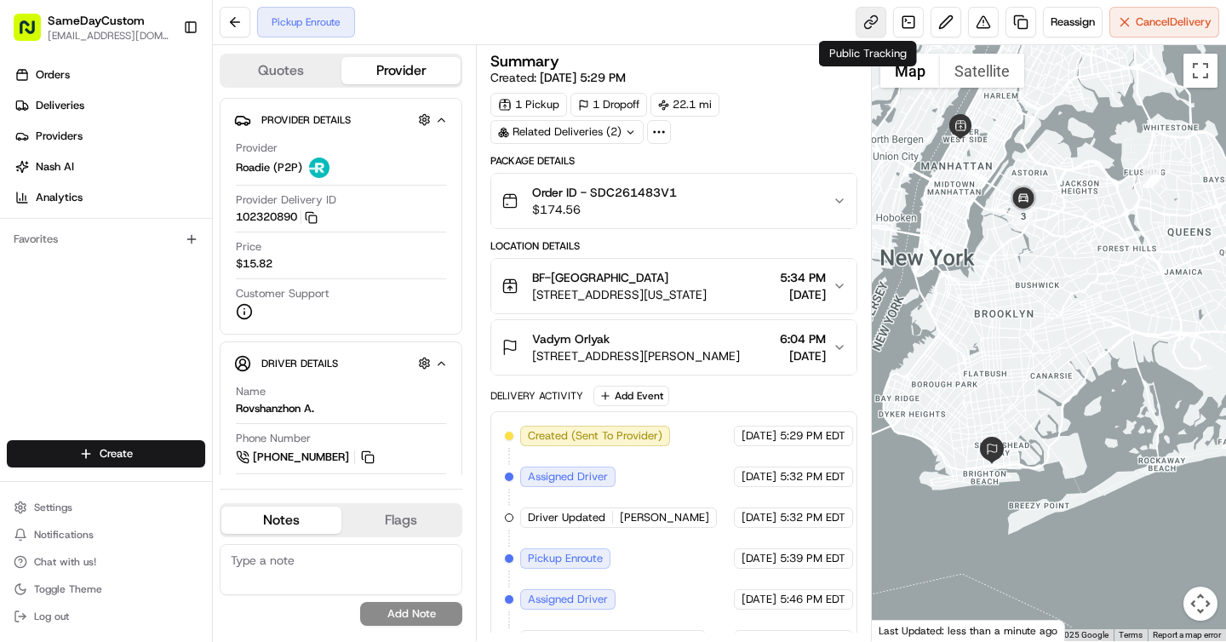
click at [858, 21] on link at bounding box center [871, 22] width 31 height 31
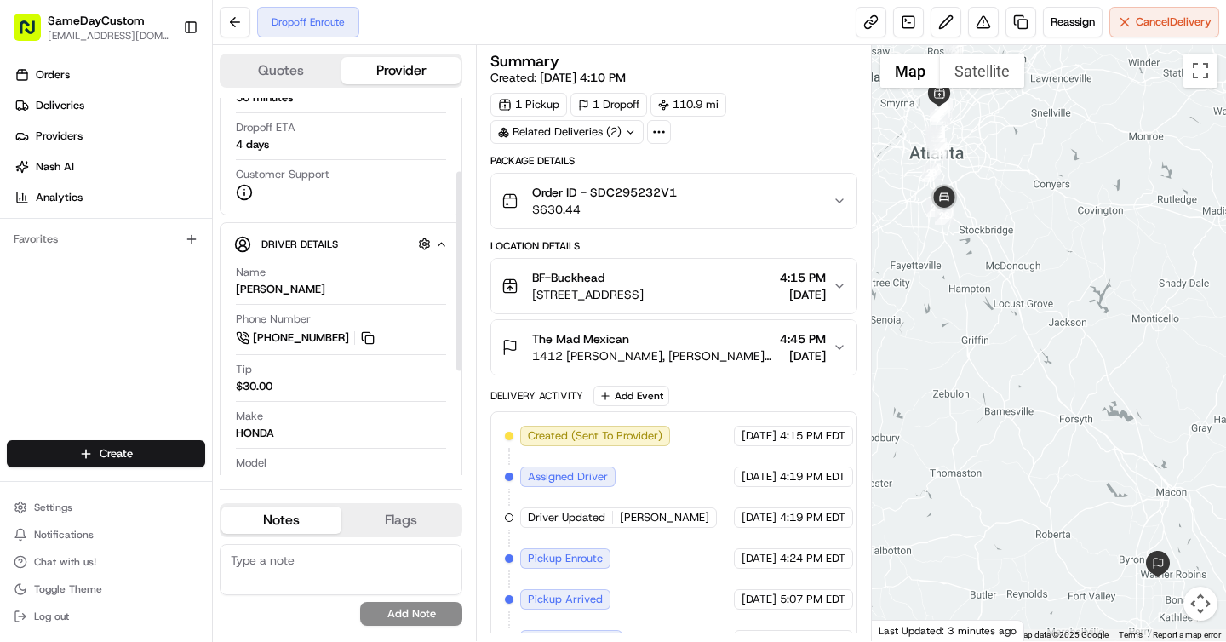
scroll to position [337, 0]
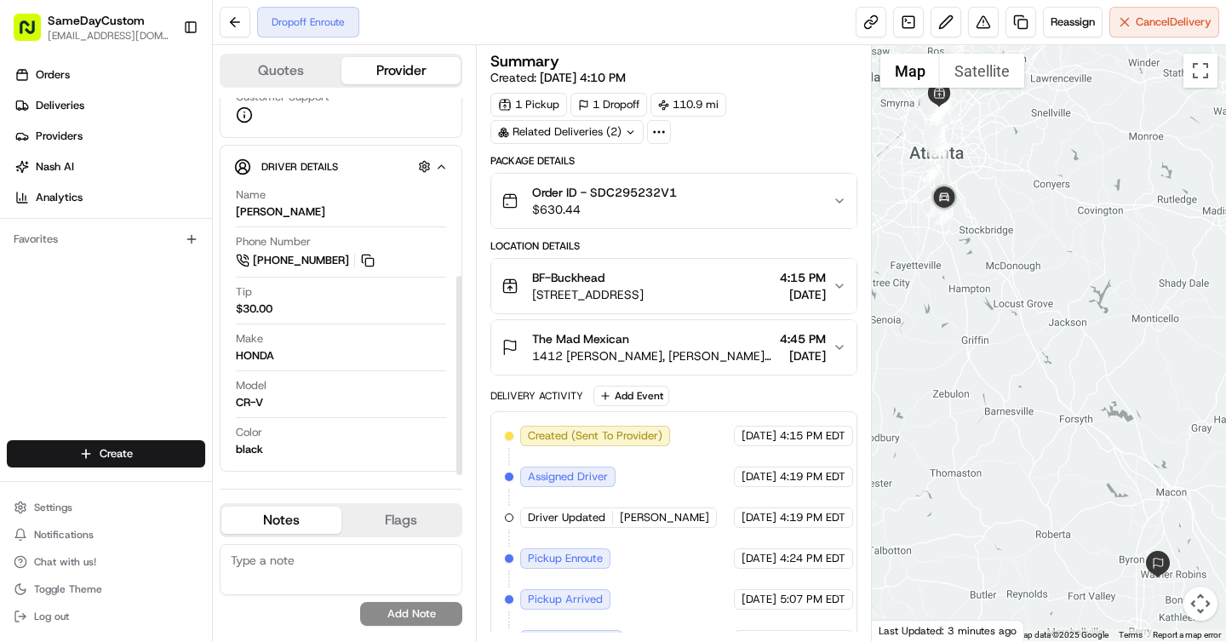
drag, startPoint x: 456, startPoint y: 268, endPoint x: 444, endPoint y: 459, distance: 191.1
click at [456, 459] on div at bounding box center [459, 286] width 7 height 377
click at [615, 79] on span "08/22/2025 4:10 PM" at bounding box center [583, 77] width 86 height 15
click at [865, 14] on link at bounding box center [871, 22] width 31 height 31
click at [363, 259] on button at bounding box center [367, 260] width 19 height 19
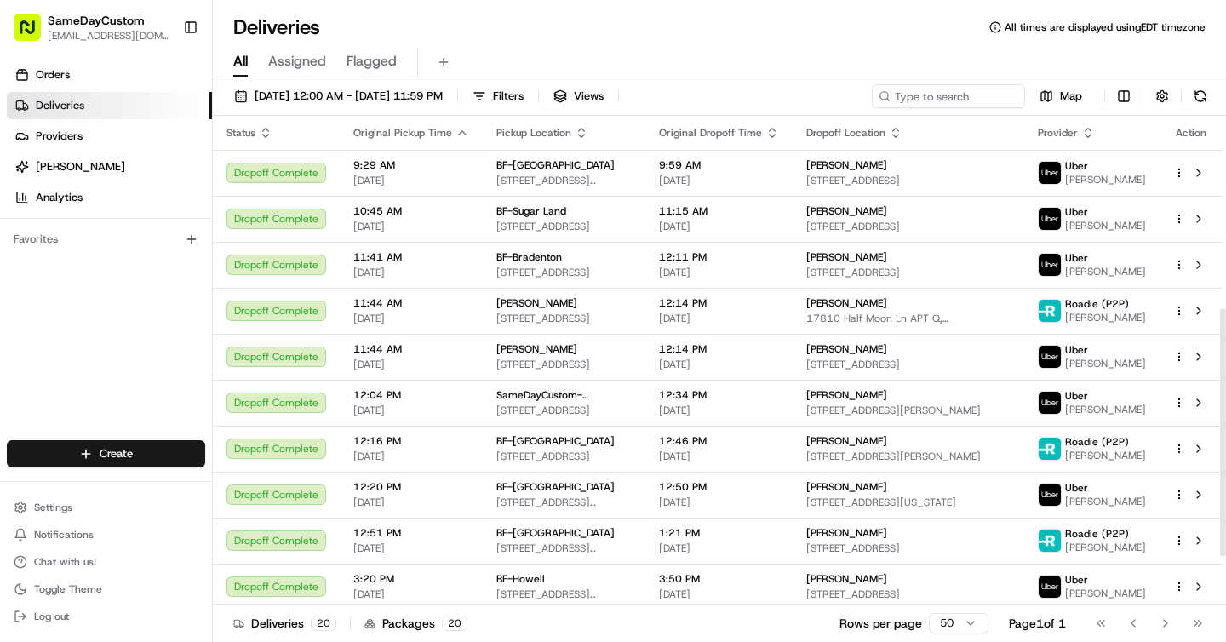
scroll to position [380, 0]
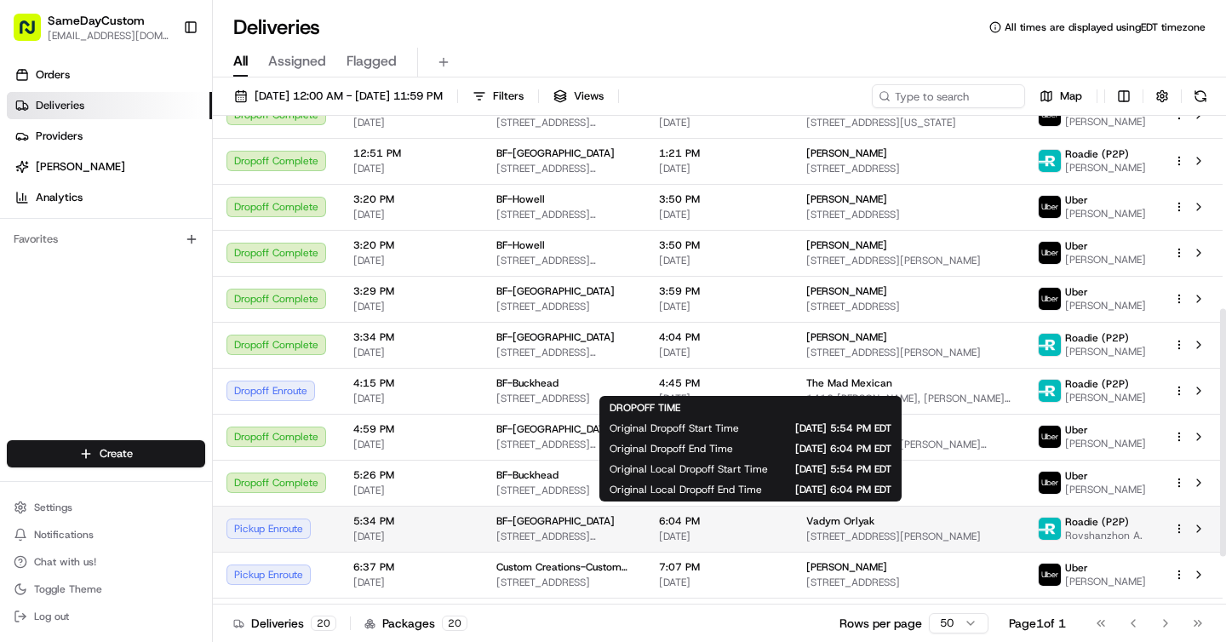
click at [777, 533] on span "[DATE]" at bounding box center [719, 537] width 120 height 14
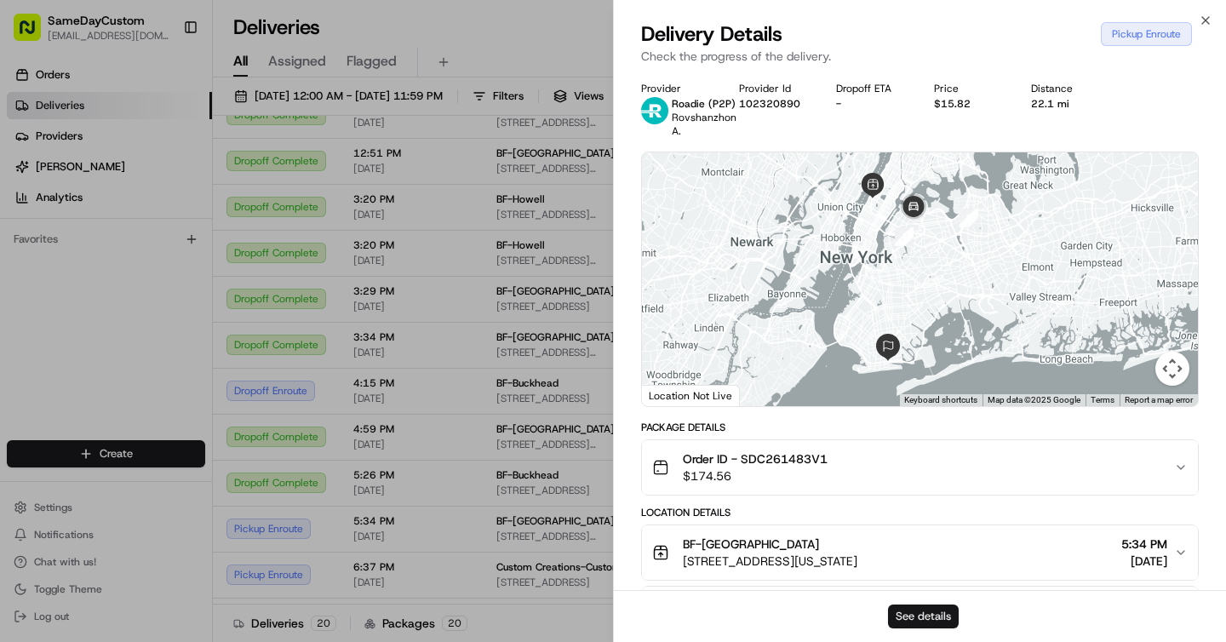
click at [930, 614] on button "See details" at bounding box center [923, 617] width 71 height 24
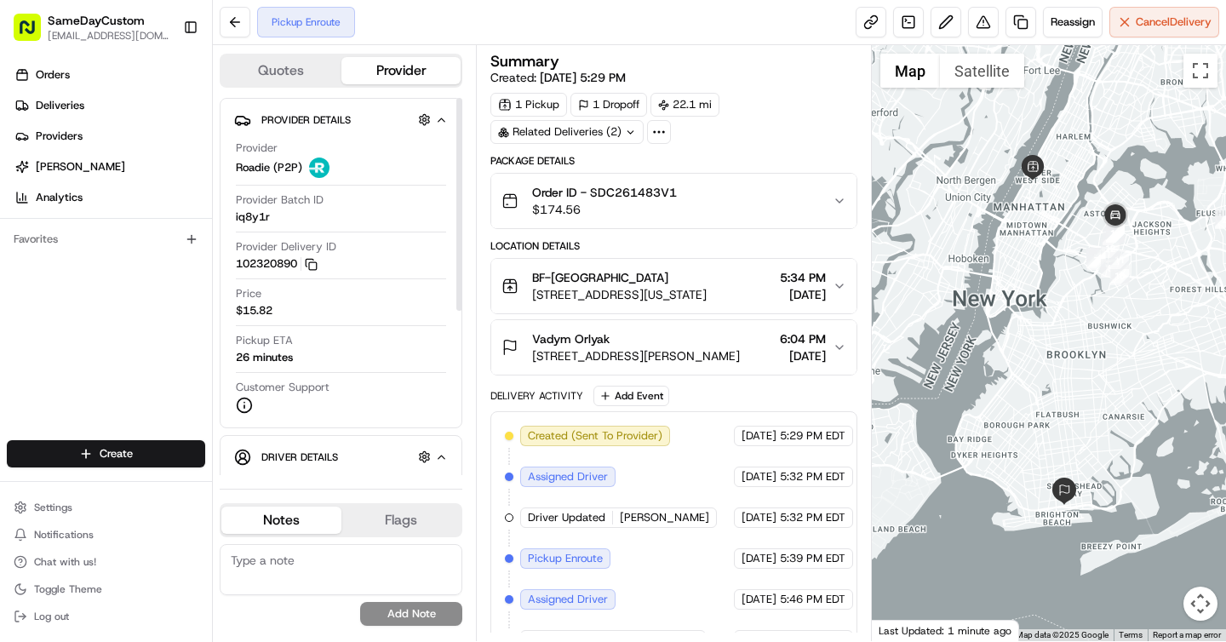
click at [263, 358] on div "26 minutes" at bounding box center [264, 357] width 57 height 15
copy div "26 minutes"
